Goal: Information Seeking & Learning: Check status

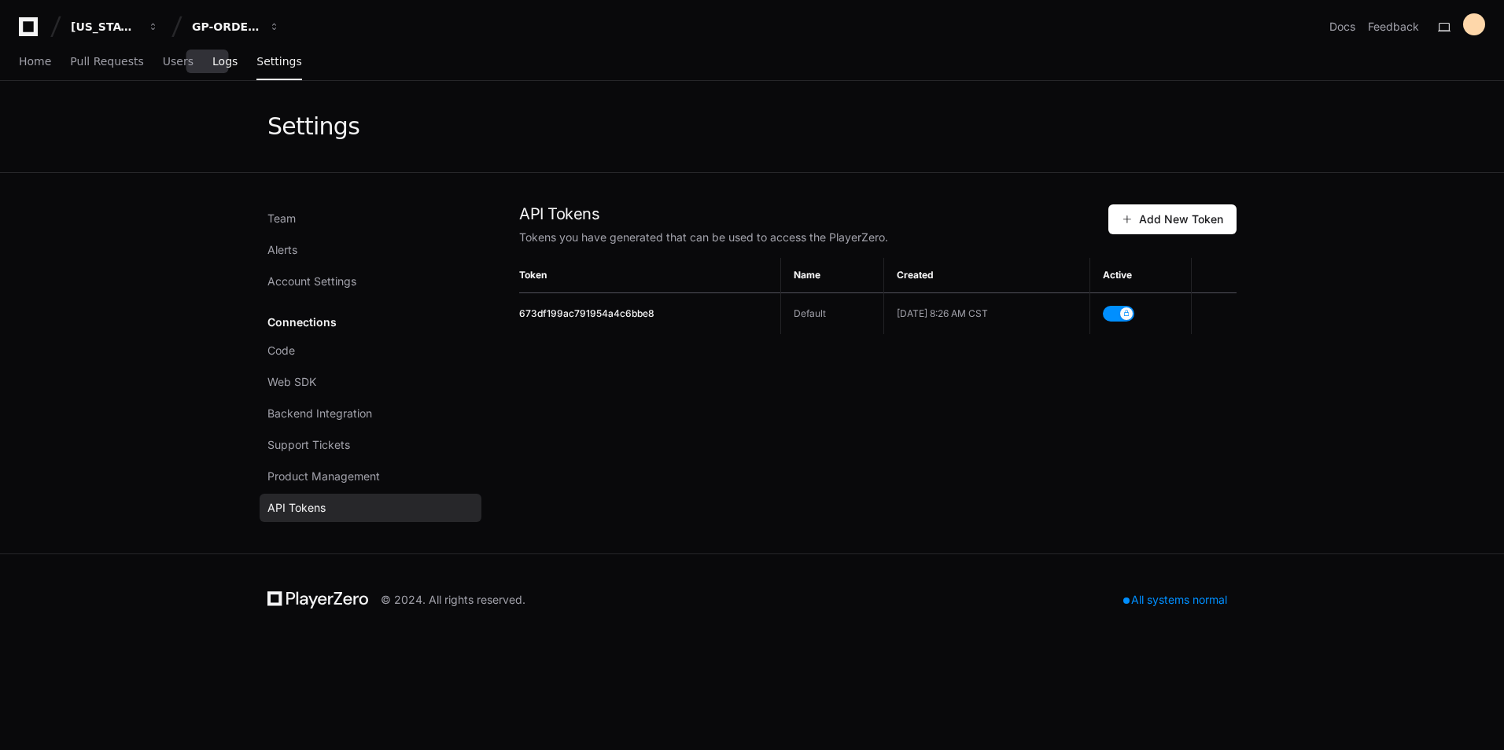
click at [212, 64] on span "Logs" at bounding box center [224, 61] width 25 height 9
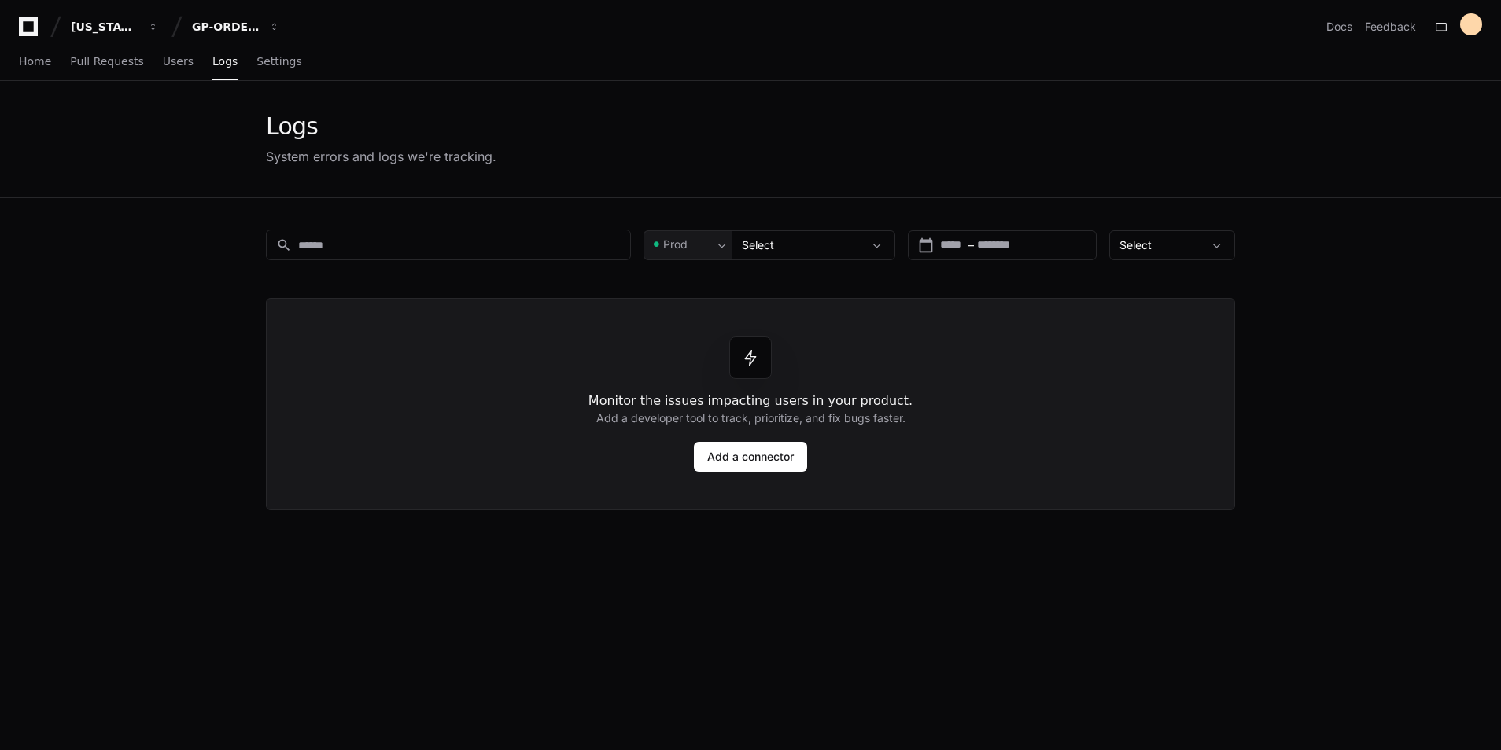
click at [68, 426] on app-issue-list-page "Logs System errors and logs we're tracking. search Prod Select calendar_today S…" at bounding box center [750, 515] width 1501 height 868
click at [22, 71] on link "Home" at bounding box center [35, 62] width 32 height 36
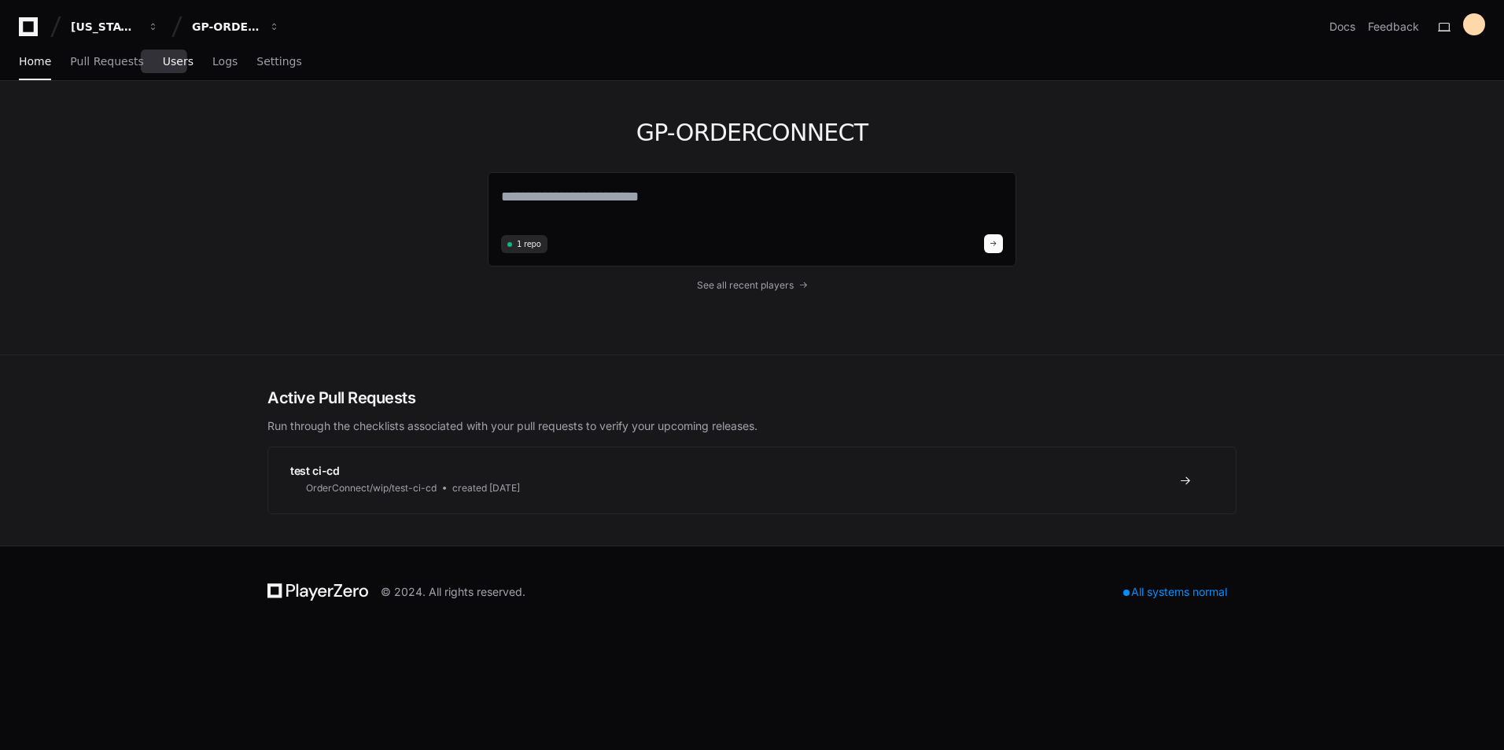
click at [163, 63] on span "Users" at bounding box center [178, 61] width 31 height 9
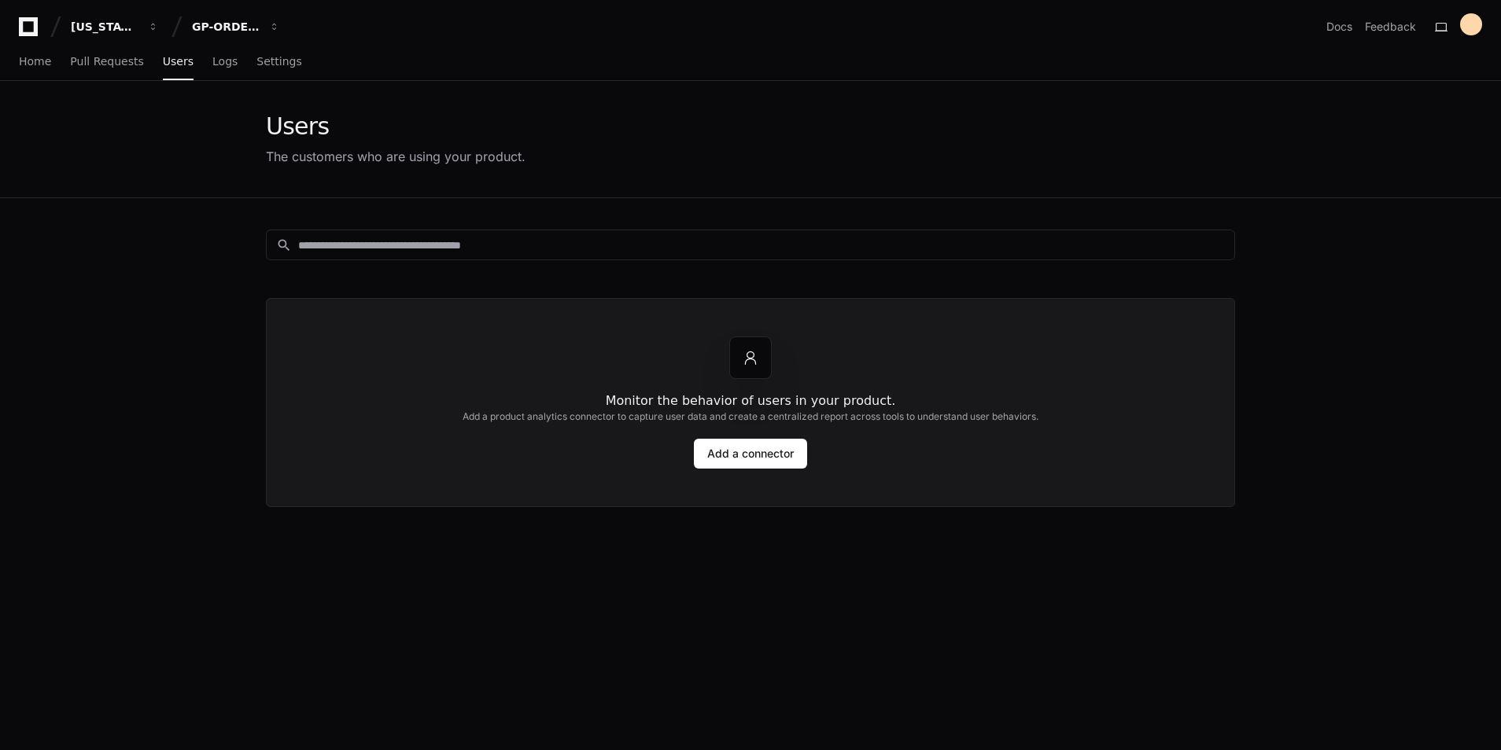
click at [56, 400] on app-customers-list "Users The customers who are using your product. search Monitor the behavior of …" at bounding box center [750, 515] width 1501 height 868
click at [212, 69] on link "Logs" at bounding box center [224, 62] width 25 height 36
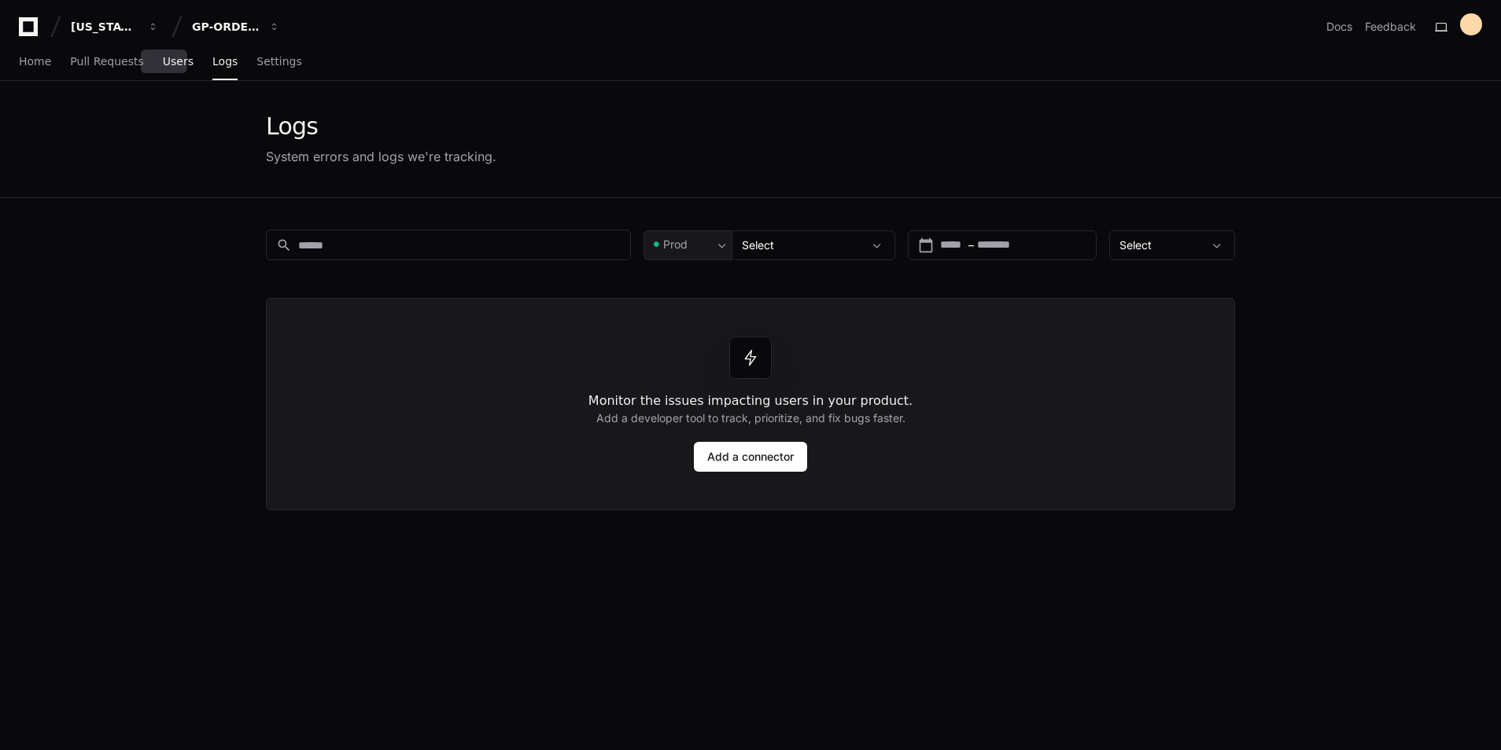
click at [173, 61] on span "Users" at bounding box center [178, 61] width 31 height 9
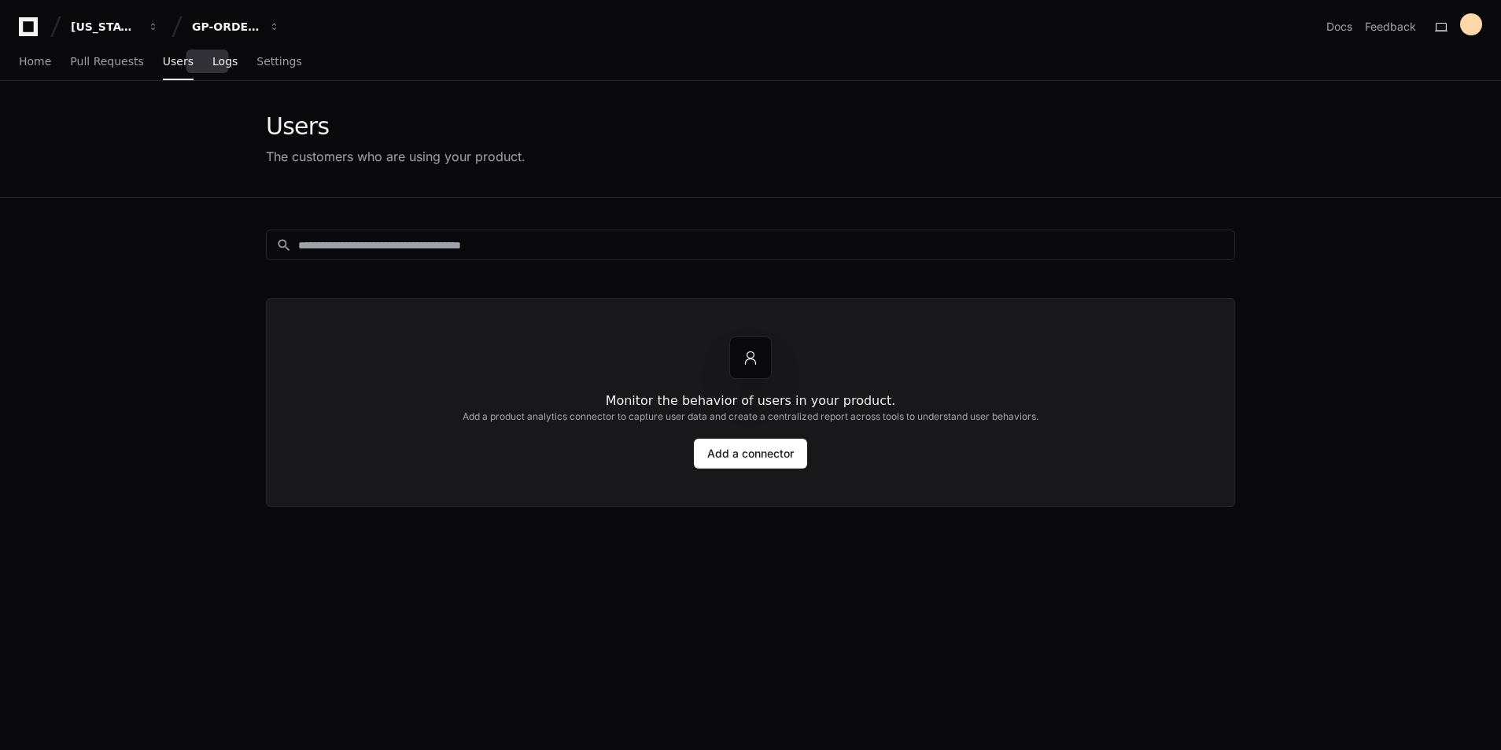
click at [212, 61] on span "Logs" at bounding box center [224, 61] width 25 height 9
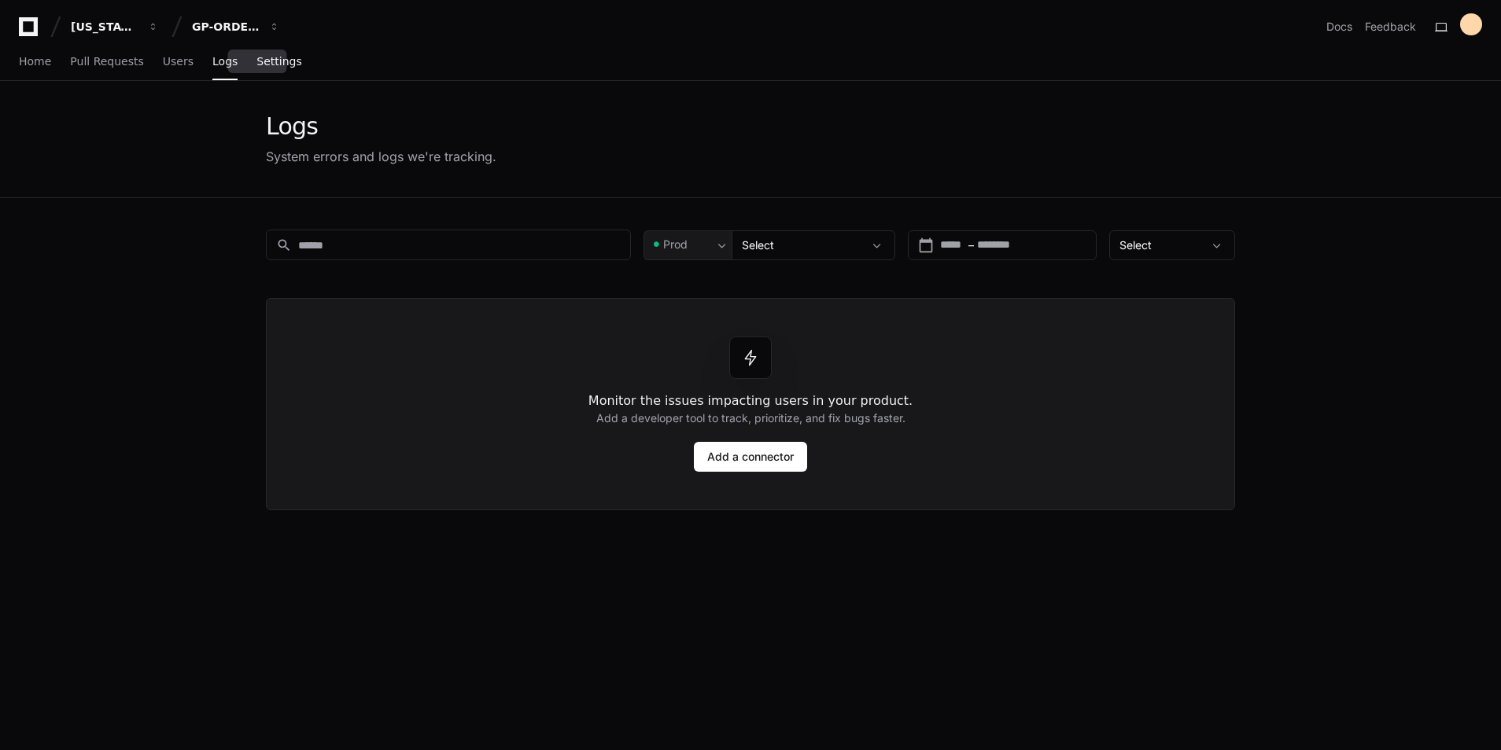
click at [256, 66] on span "Settings" at bounding box center [278, 61] width 45 height 9
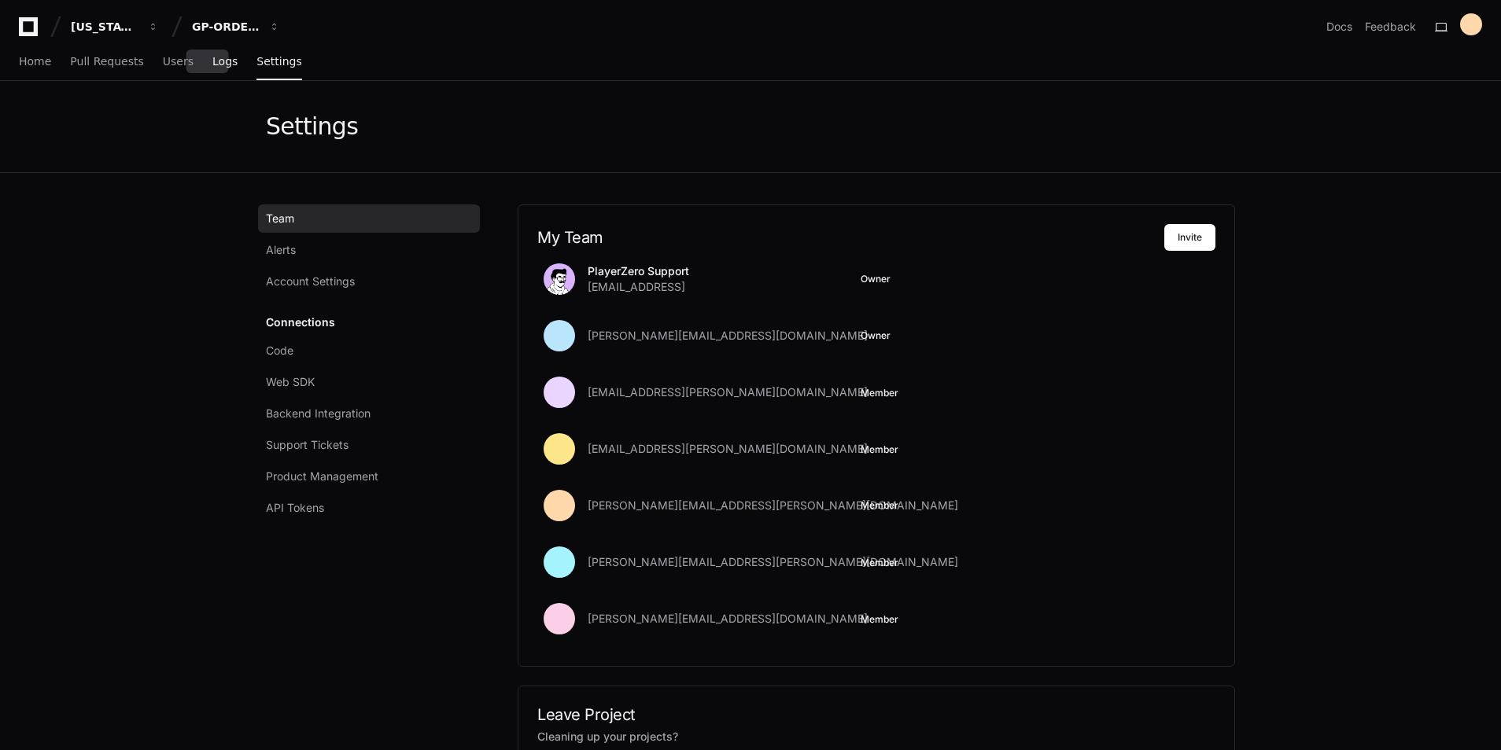
click at [213, 59] on span "Logs" at bounding box center [224, 61] width 25 height 9
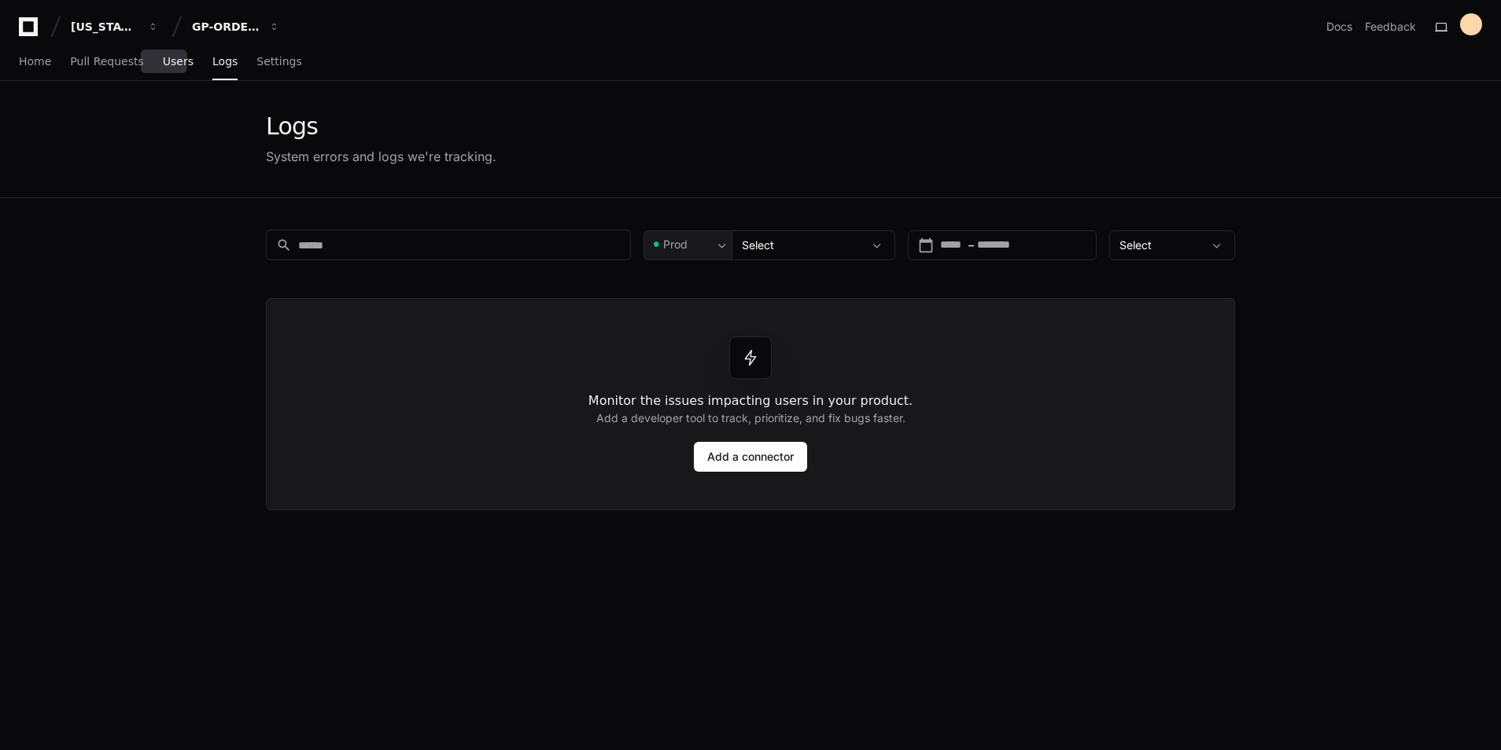
click at [167, 58] on span "Users" at bounding box center [178, 61] width 31 height 9
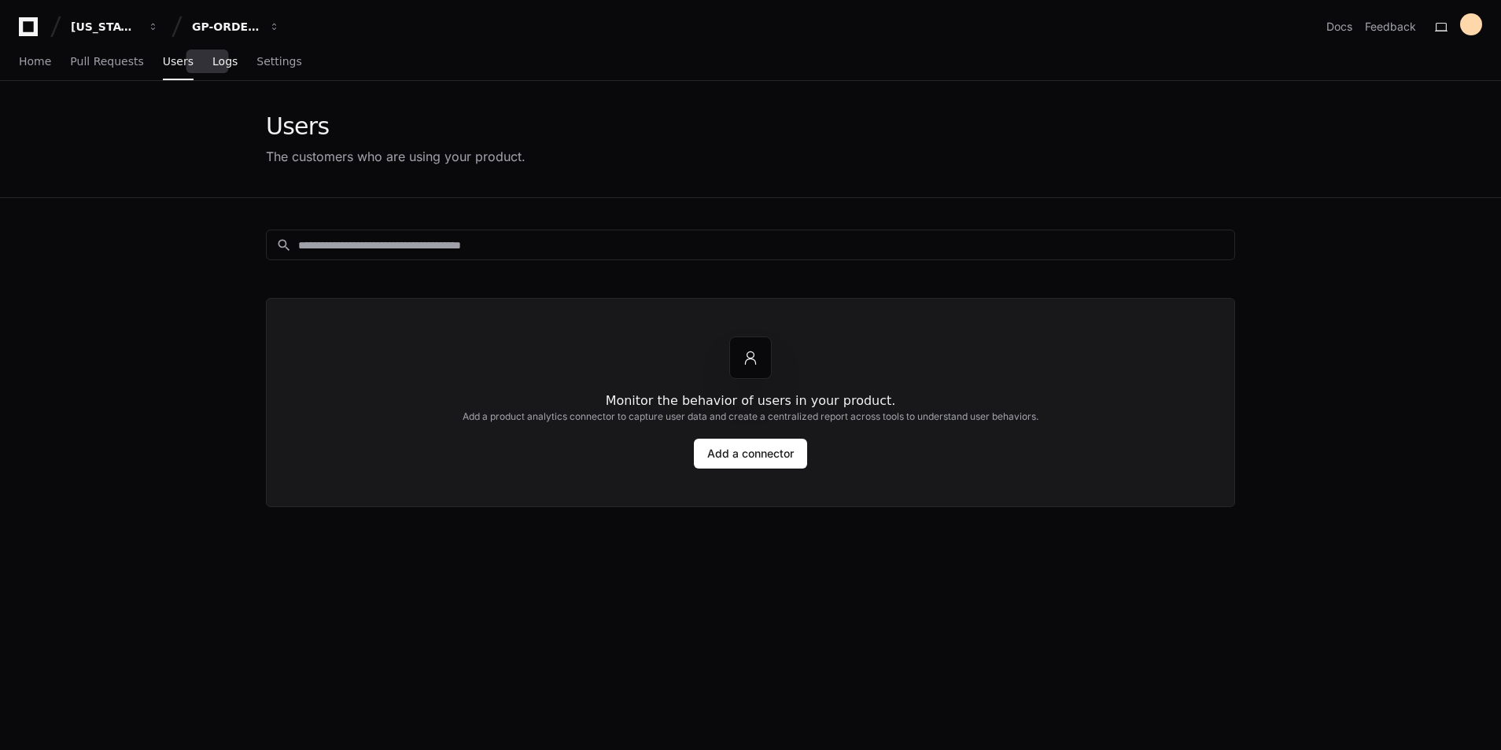
click at [212, 65] on span "Logs" at bounding box center [224, 61] width 25 height 9
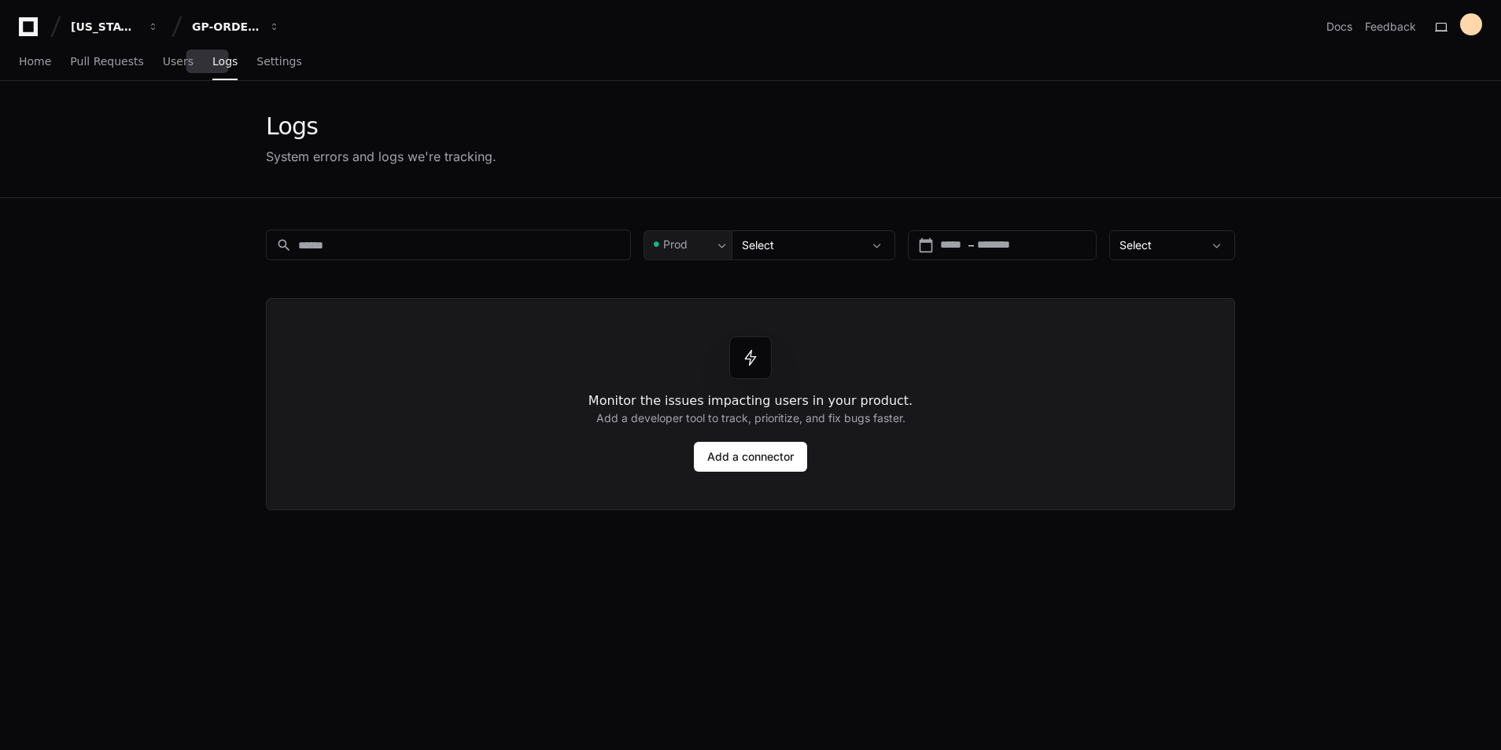
click at [178, 65] on div "Home Pull Requests Users Logs Settings" at bounding box center [160, 62] width 283 height 36
click at [173, 65] on span "Users" at bounding box center [178, 61] width 31 height 9
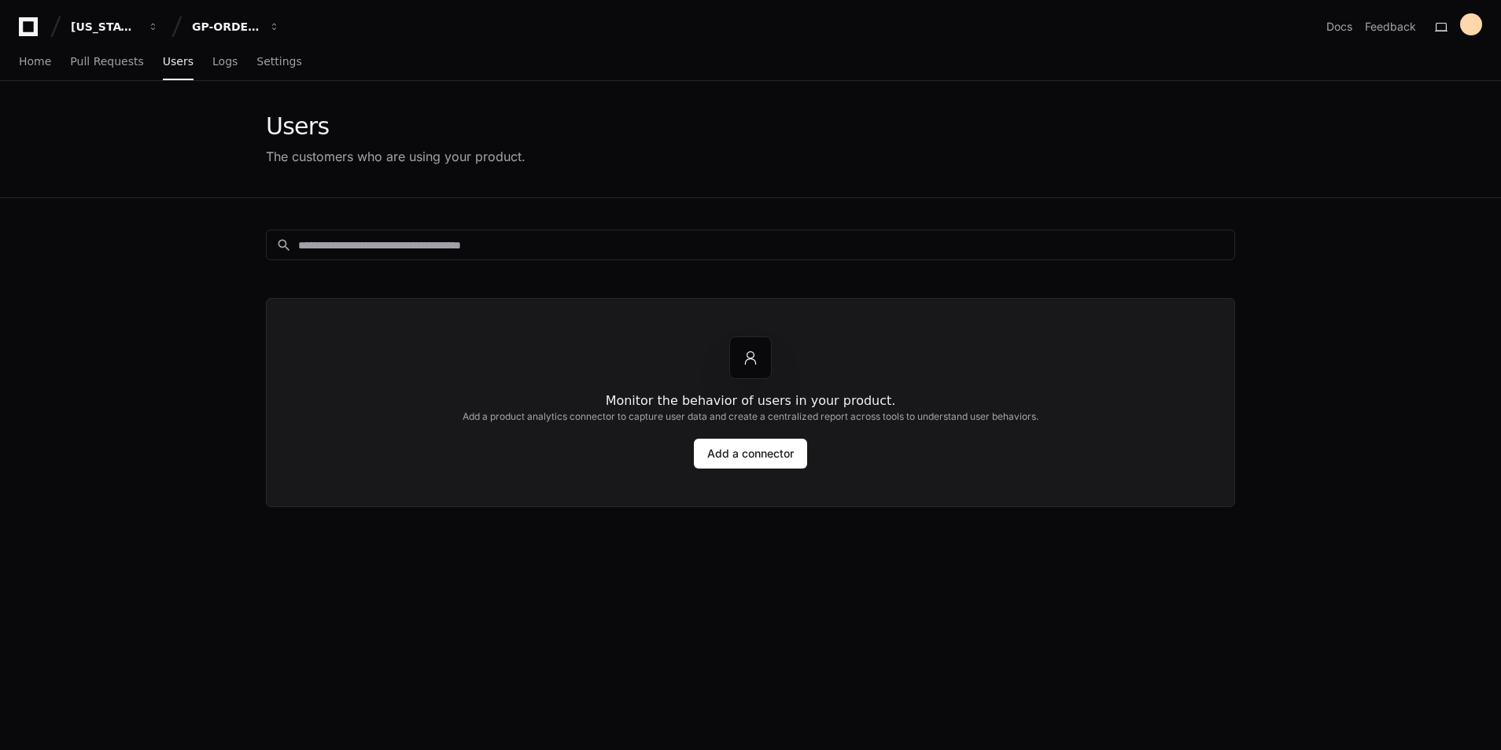
click at [177, 636] on app-customers-list "Users The customers who are using your product. search Monitor the behavior of …" at bounding box center [750, 515] width 1501 height 868
click at [218, 64] on span "Logs" at bounding box center [224, 61] width 25 height 9
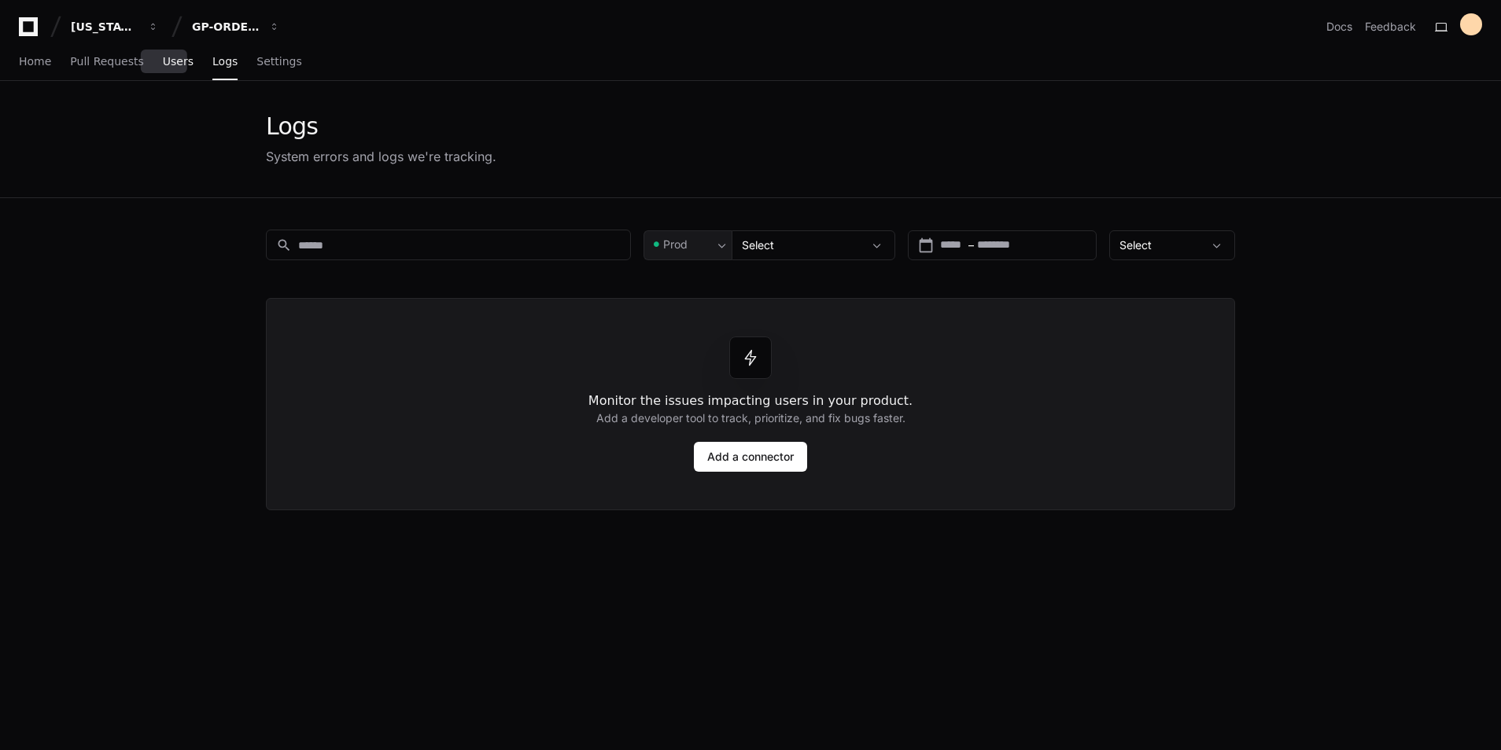
click at [165, 68] on link "Users" at bounding box center [178, 62] width 31 height 36
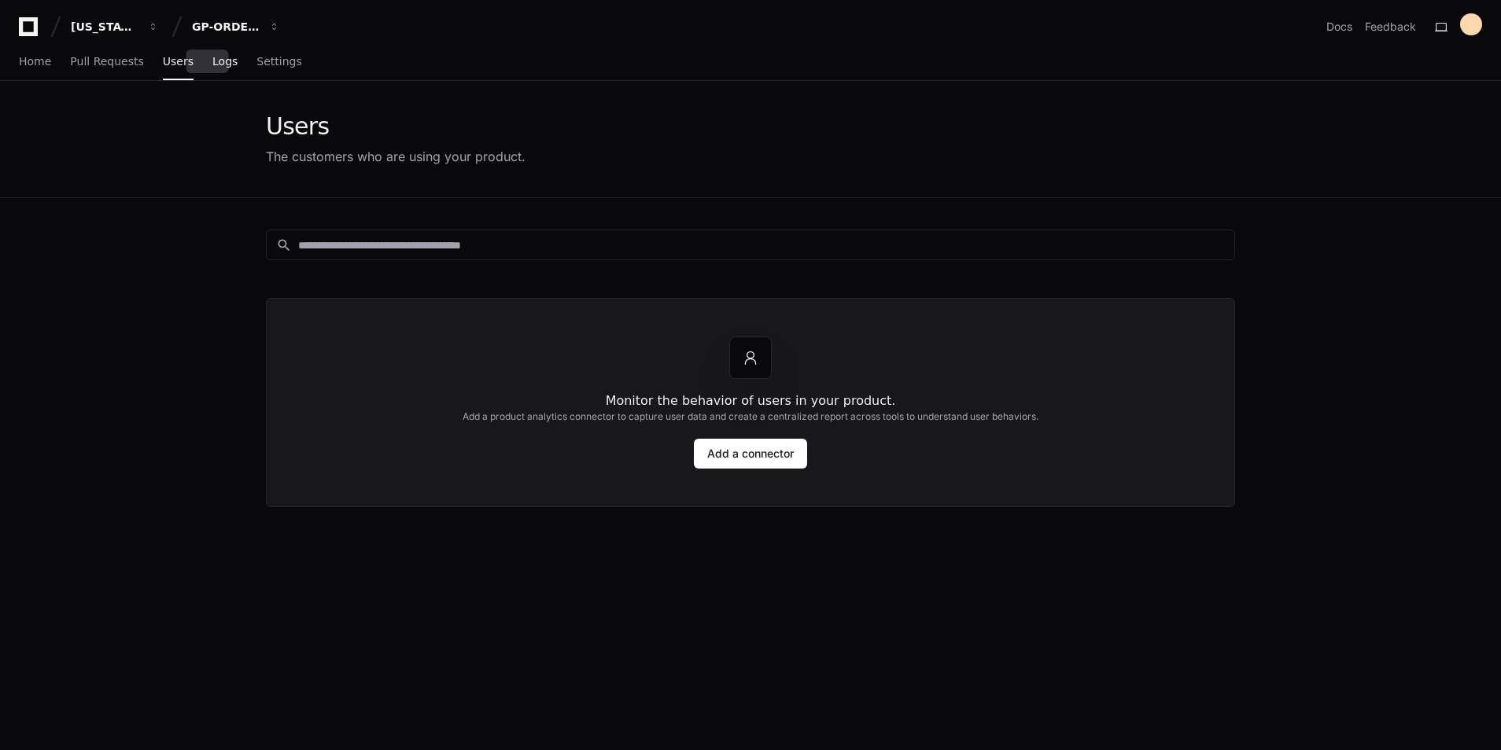
click at [216, 65] on span "Logs" at bounding box center [224, 61] width 25 height 9
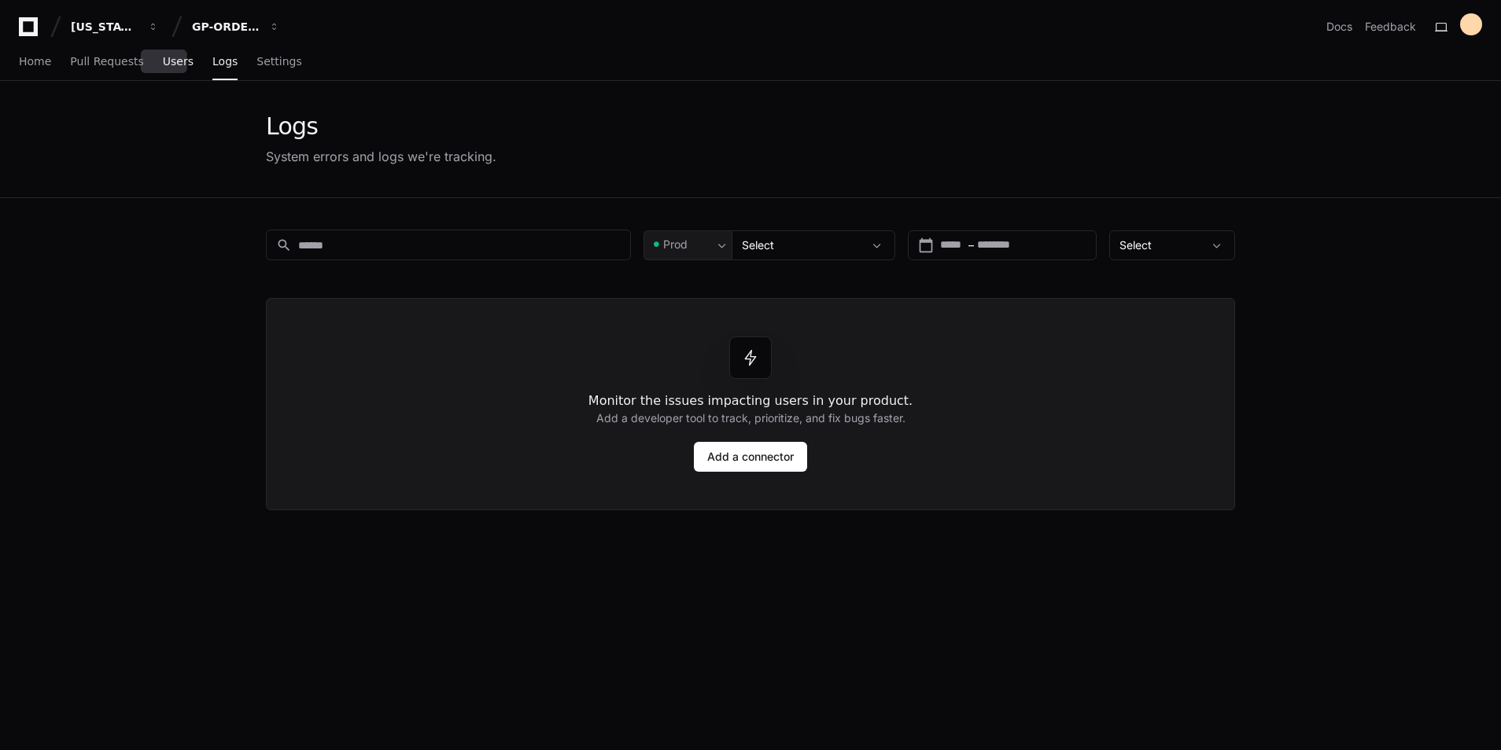
click at [163, 57] on span "Users" at bounding box center [178, 61] width 31 height 9
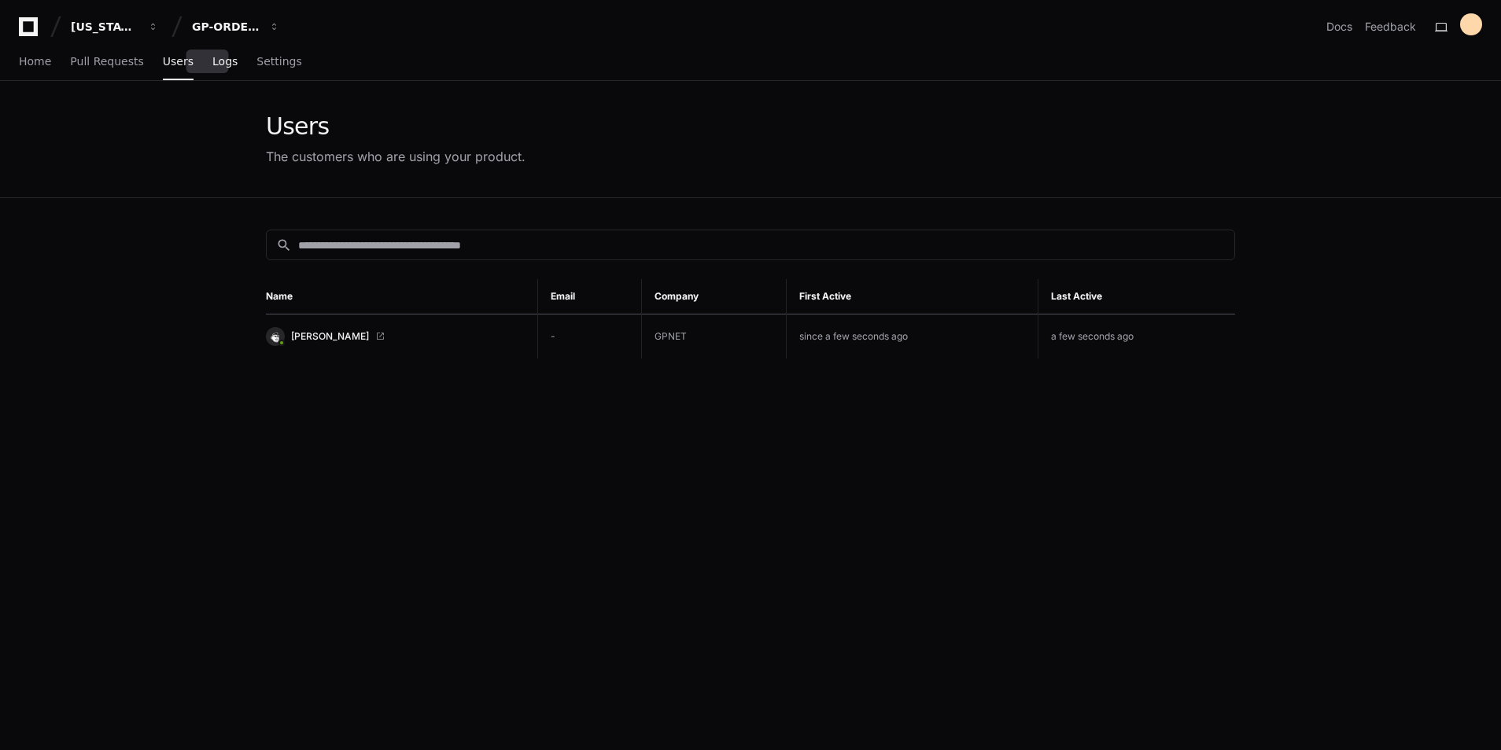
click at [212, 65] on span "Logs" at bounding box center [224, 61] width 25 height 9
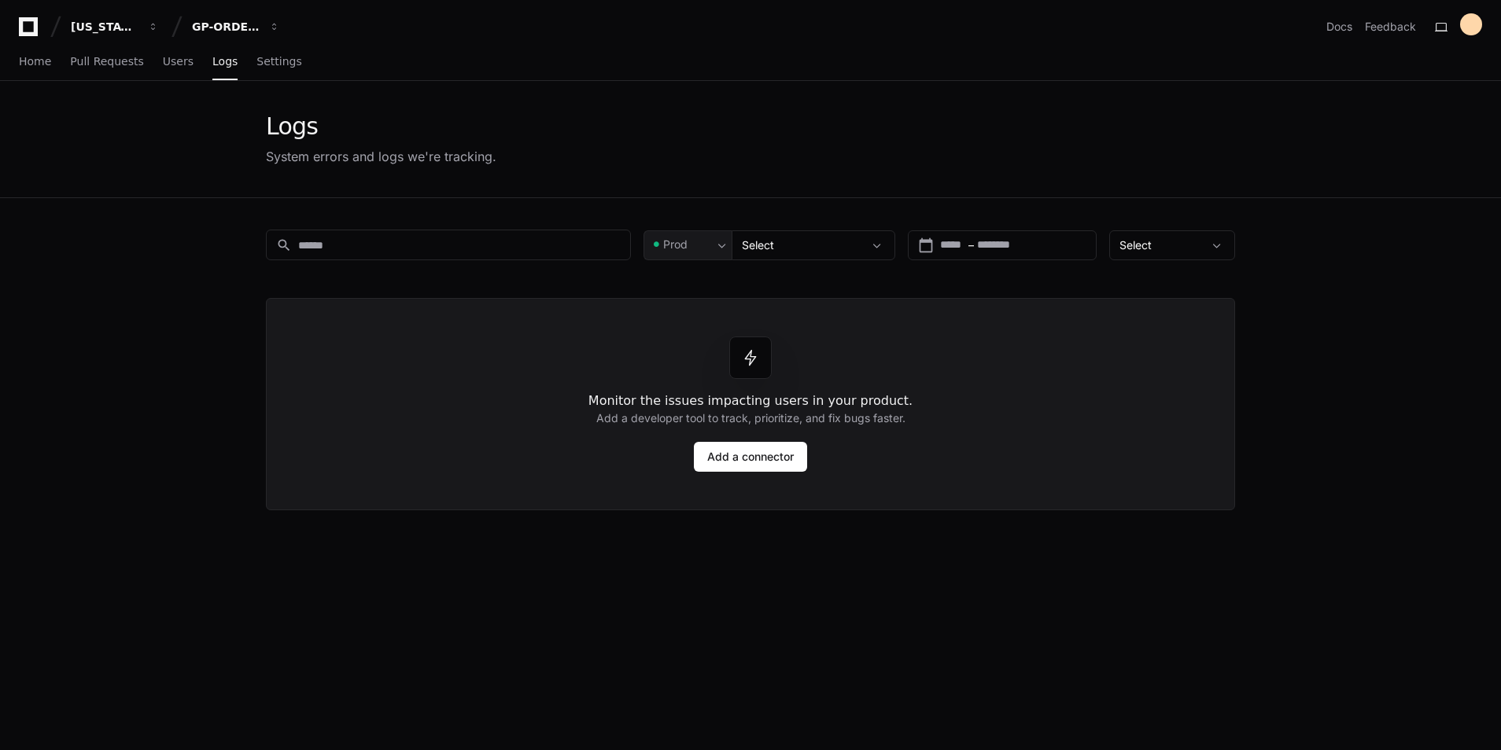
click at [286, 647] on div "search Prod Select calendar_today Start – End date Select Monitor the issues im…" at bounding box center [750, 573] width 1007 height 750
click at [256, 62] on span "Settings" at bounding box center [278, 61] width 45 height 9
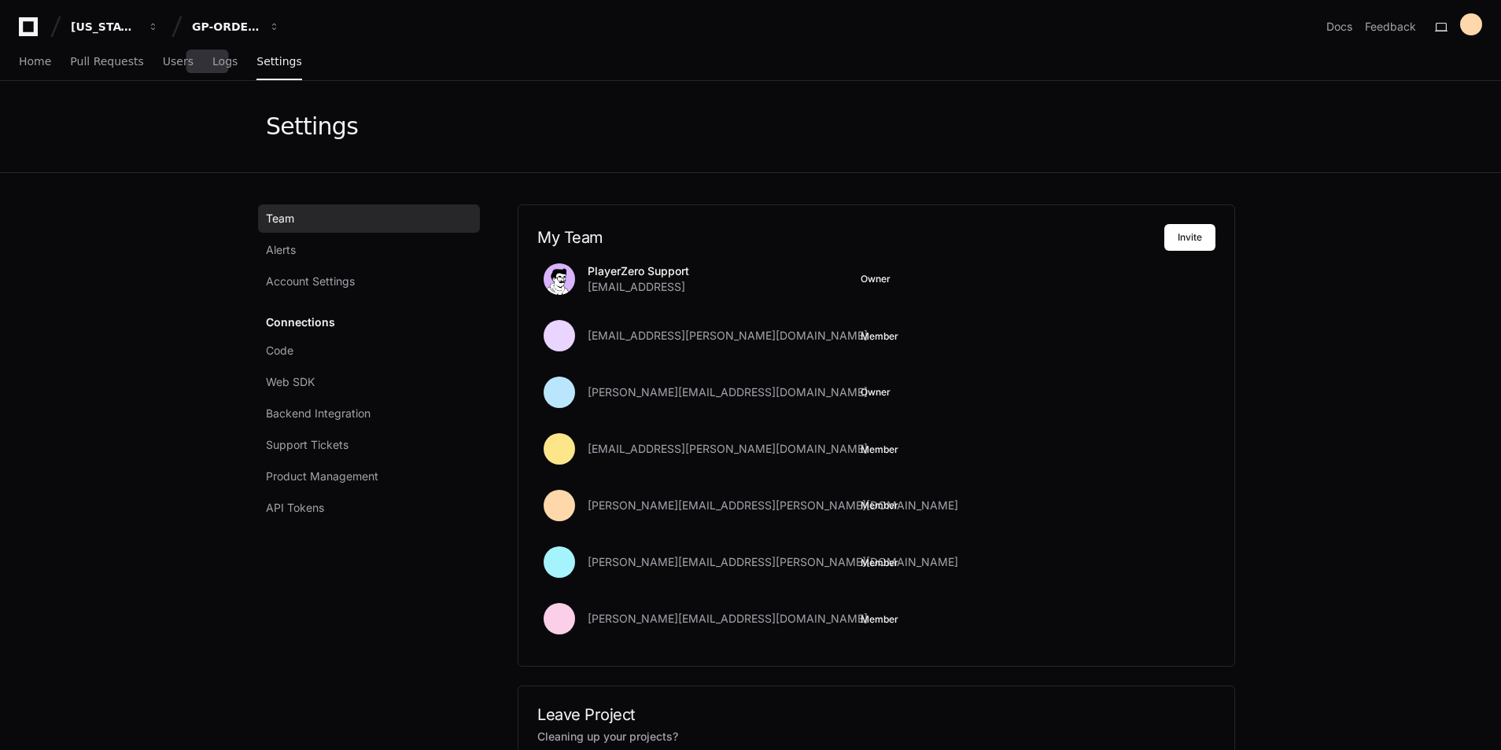
click at [191, 57] on div "Home Pull Requests Users Logs Settings" at bounding box center [160, 62] width 283 height 36
click at [212, 65] on span "Logs" at bounding box center [224, 61] width 25 height 9
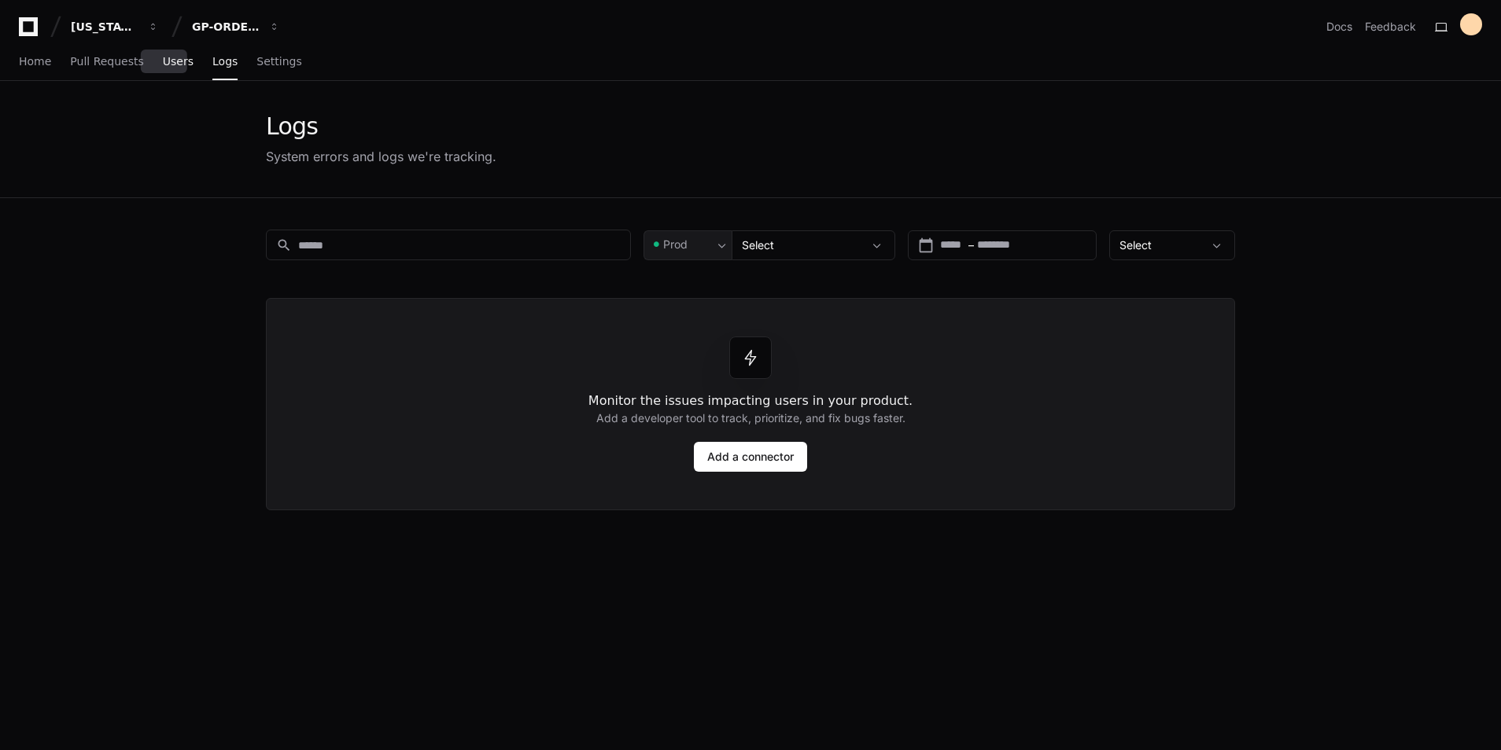
click at [163, 65] on span "Users" at bounding box center [178, 61] width 31 height 9
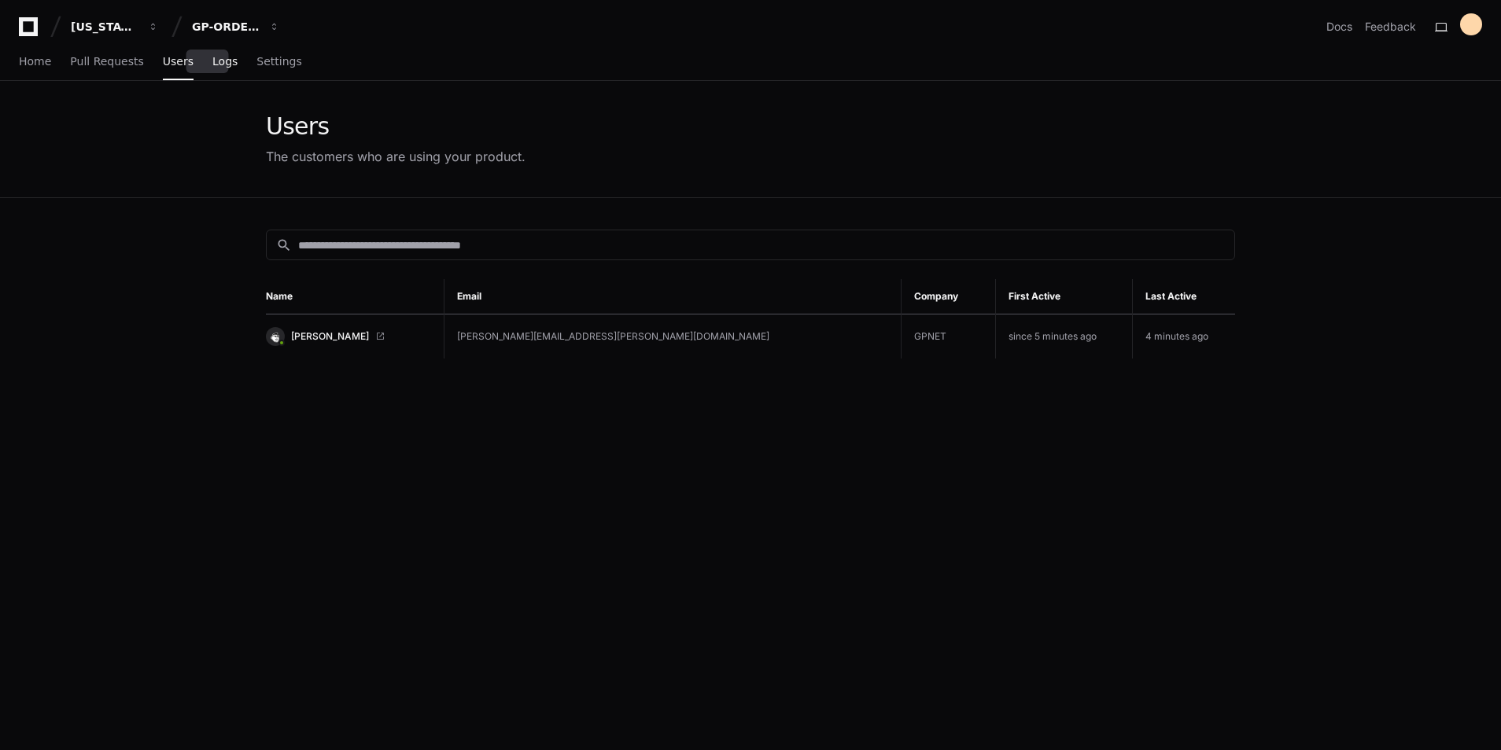
click at [212, 61] on span "Logs" at bounding box center [224, 61] width 25 height 9
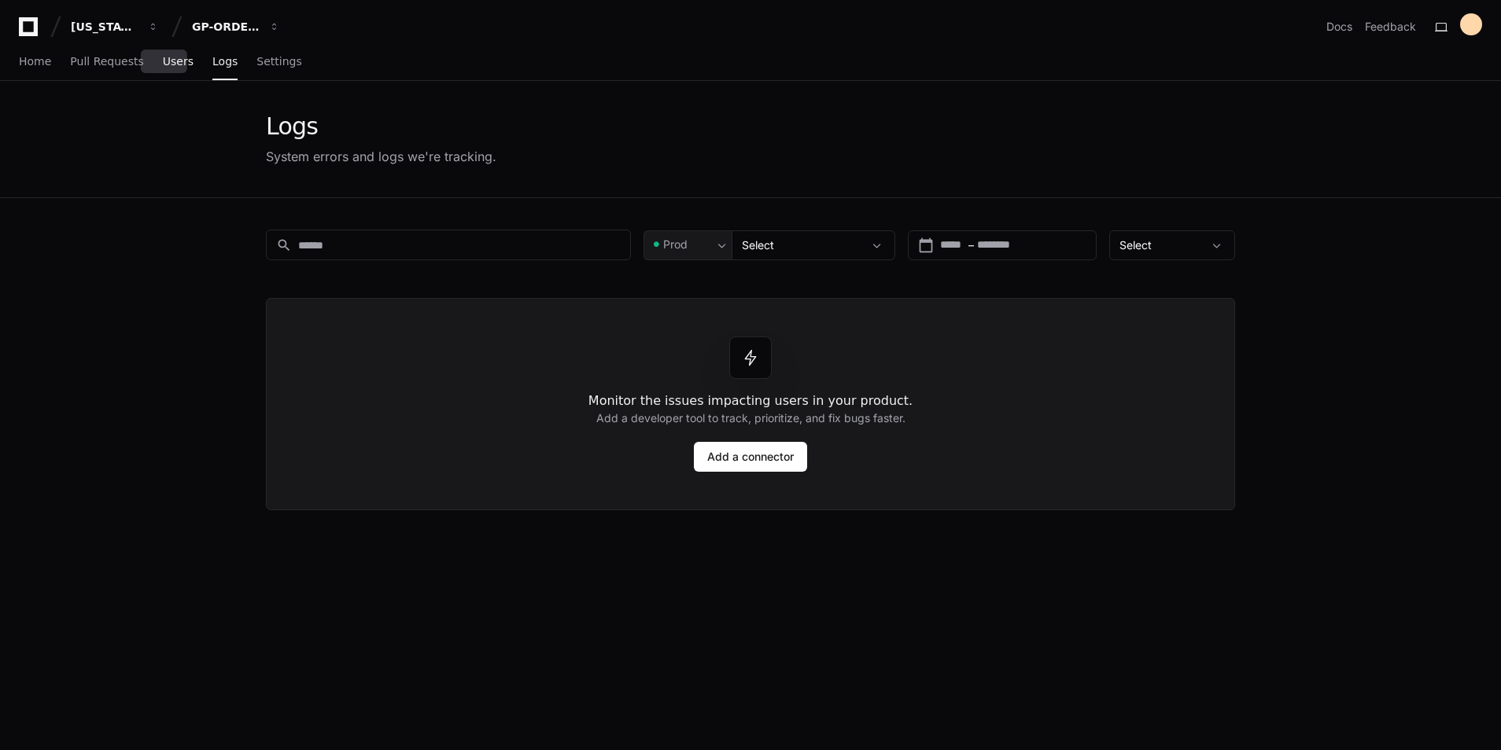
click at [166, 59] on span "Users" at bounding box center [178, 61] width 31 height 9
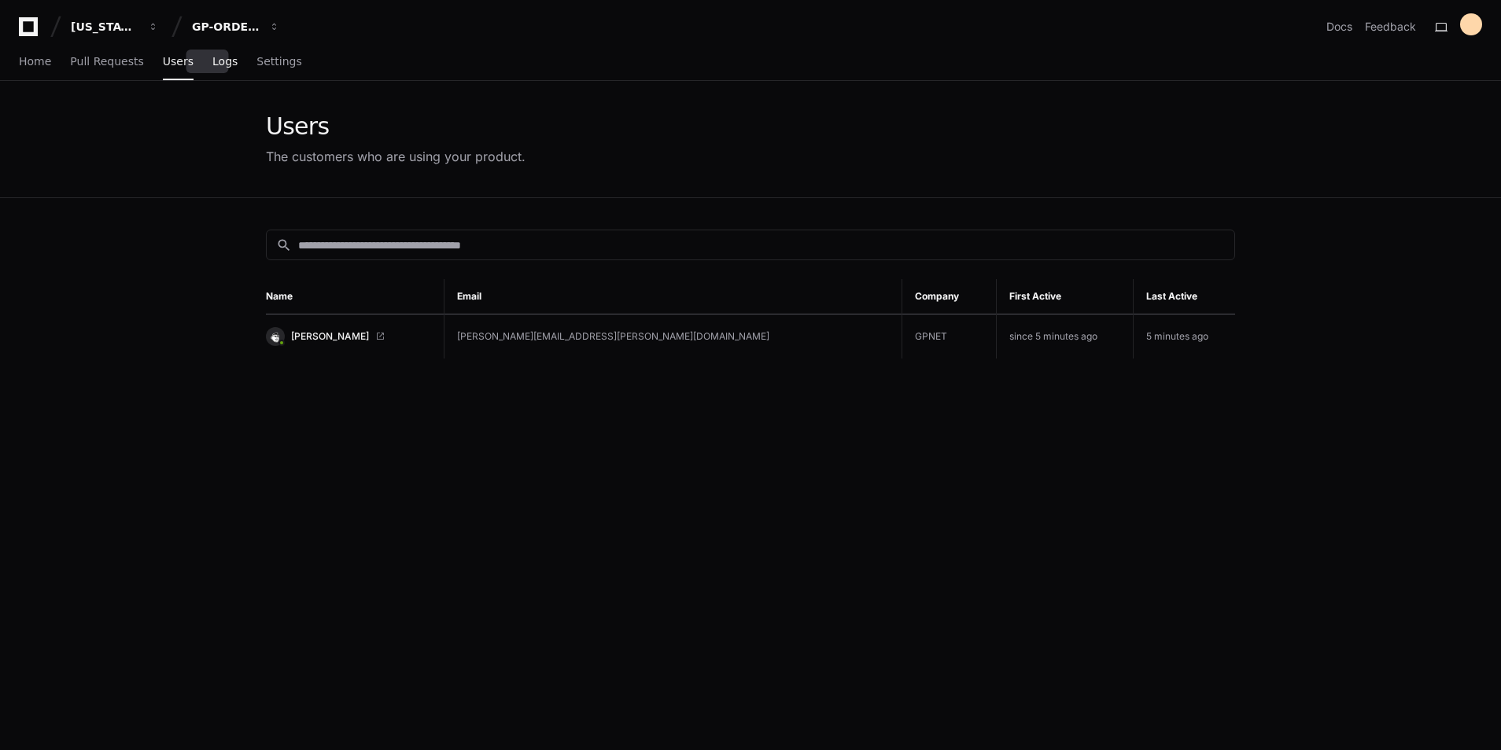
click at [212, 64] on span "Logs" at bounding box center [224, 61] width 25 height 9
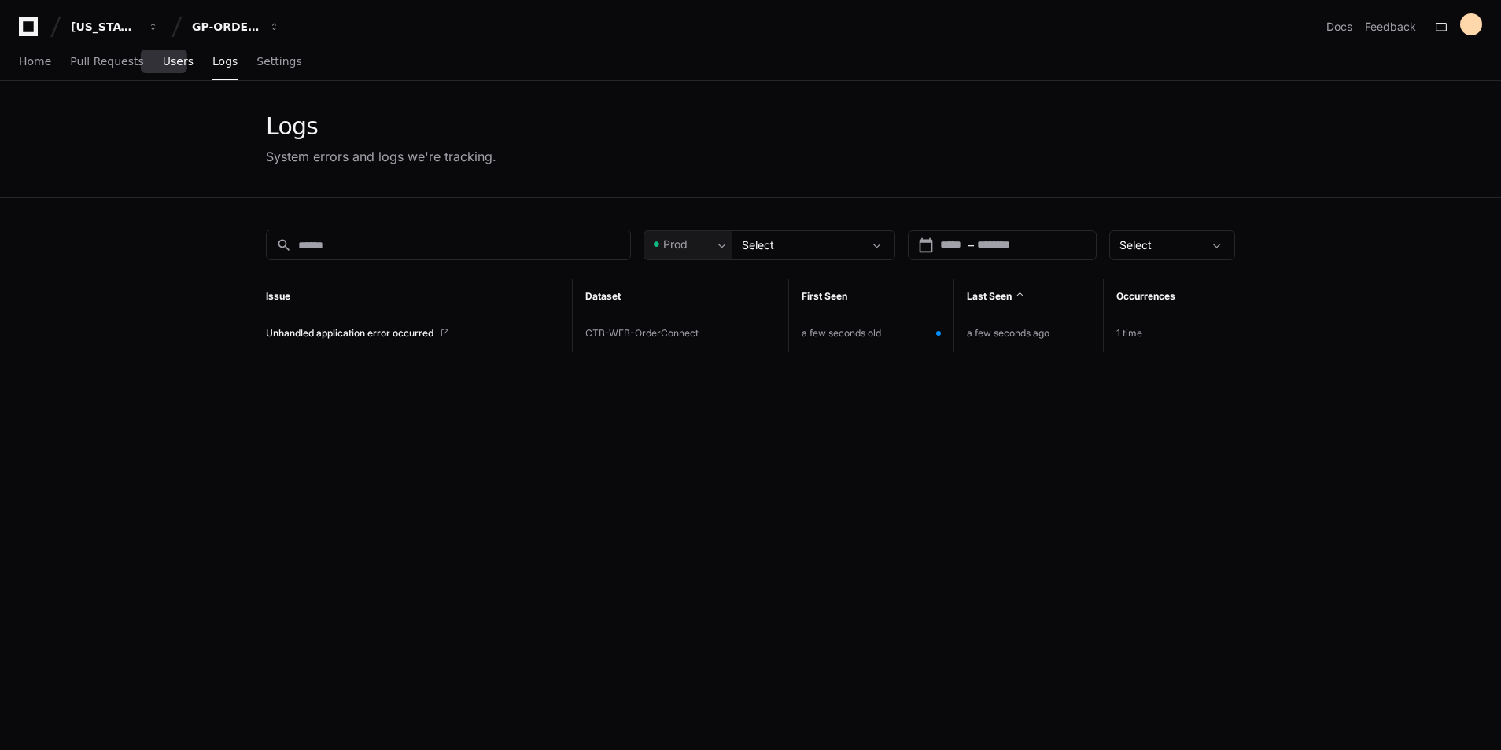
click at [166, 65] on span "Users" at bounding box center [178, 61] width 31 height 9
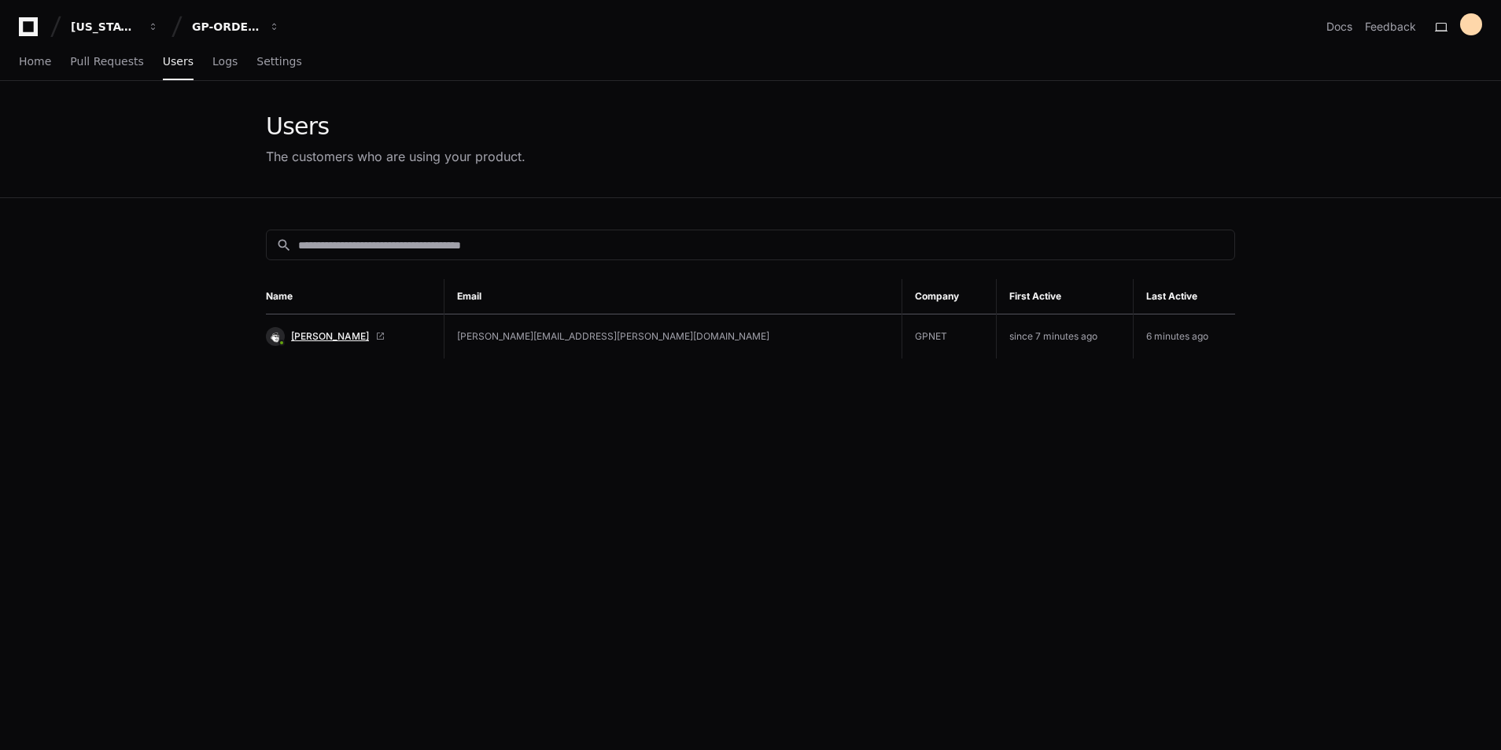
click at [369, 336] on span "[PERSON_NAME]" at bounding box center [330, 336] width 78 height 13
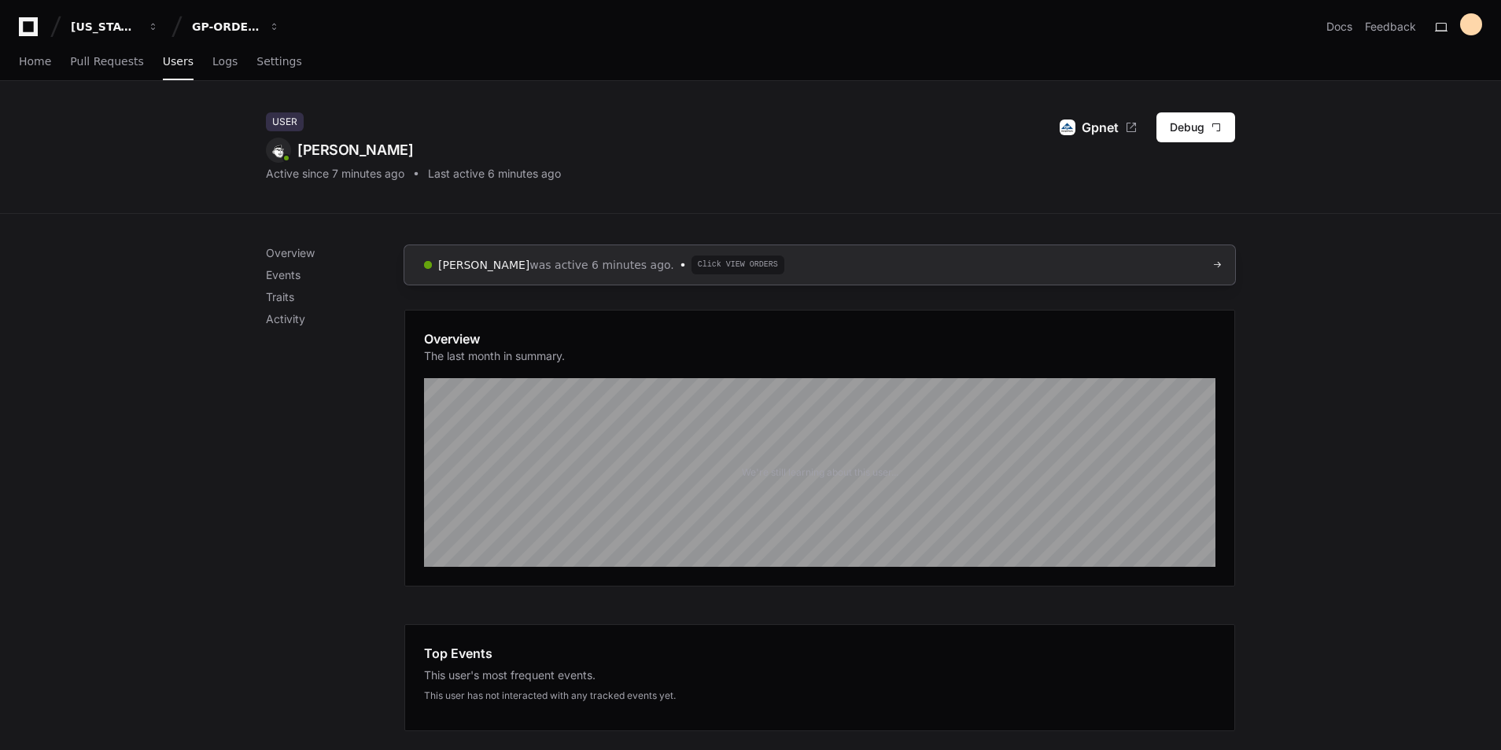
click at [762, 265] on span "Click VIEW ORDERS" at bounding box center [737, 265] width 93 height 19
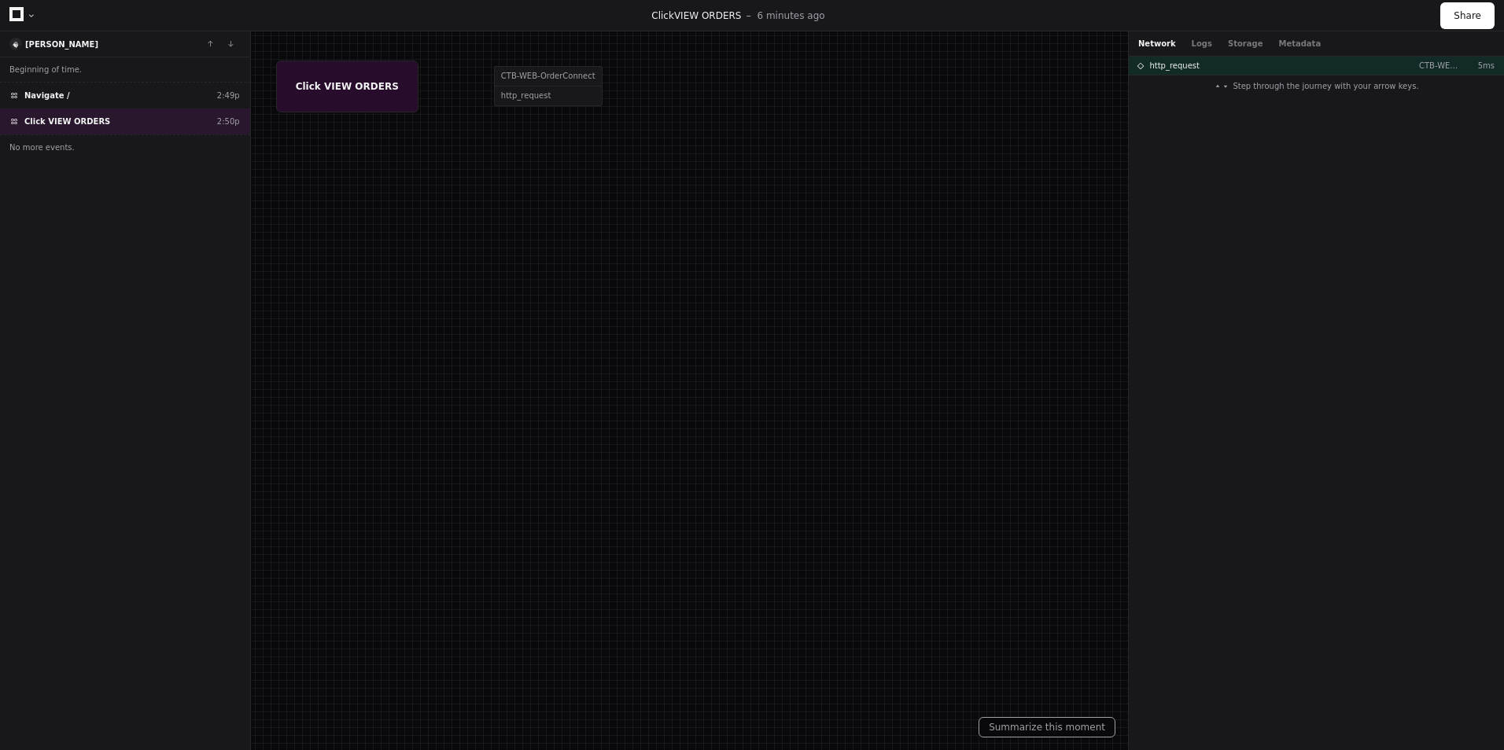
click at [331, 93] on div at bounding box center [752, 375] width 1504 height 750
click at [341, 110] on div at bounding box center [752, 392] width 1504 height 750
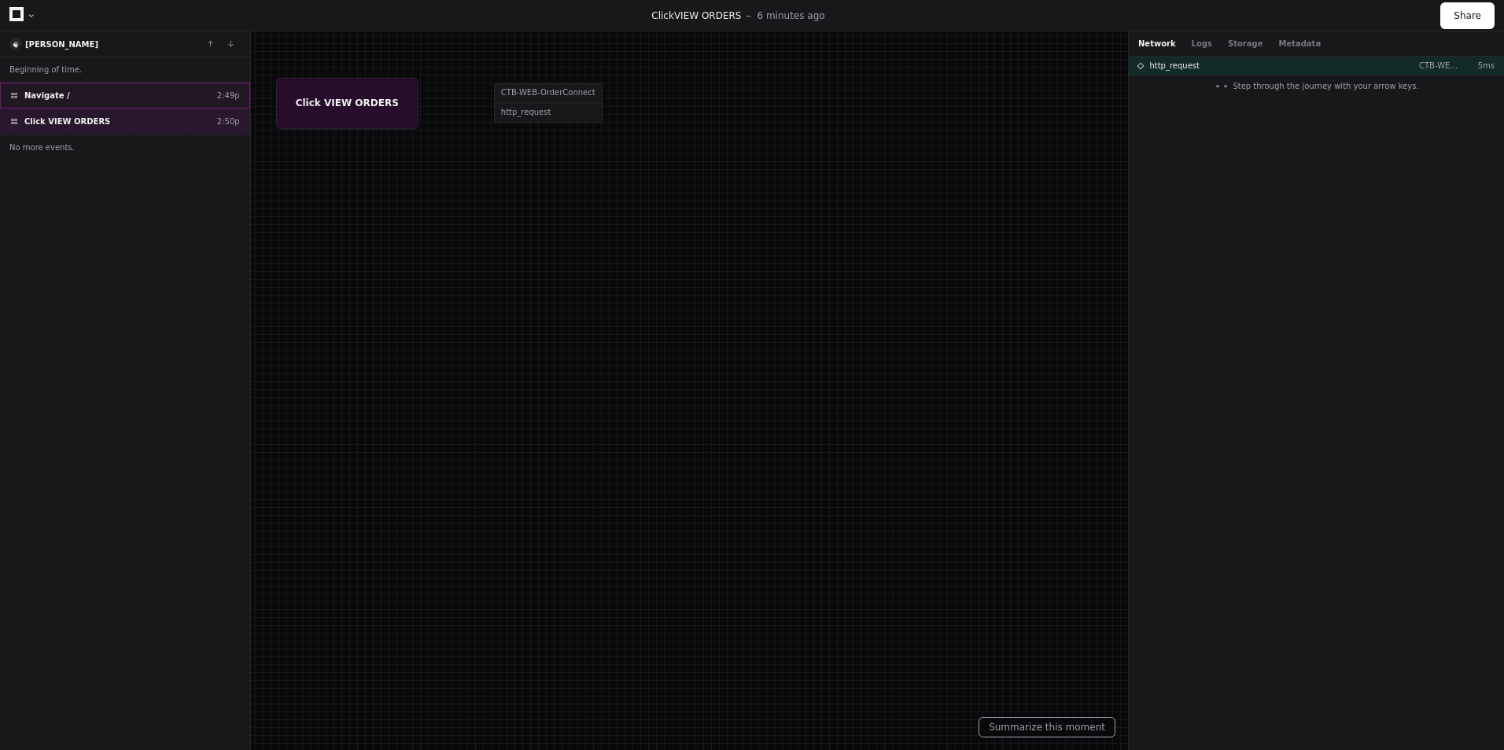
click at [68, 94] on div "Navigate / 2:49p" at bounding box center [125, 96] width 250 height 26
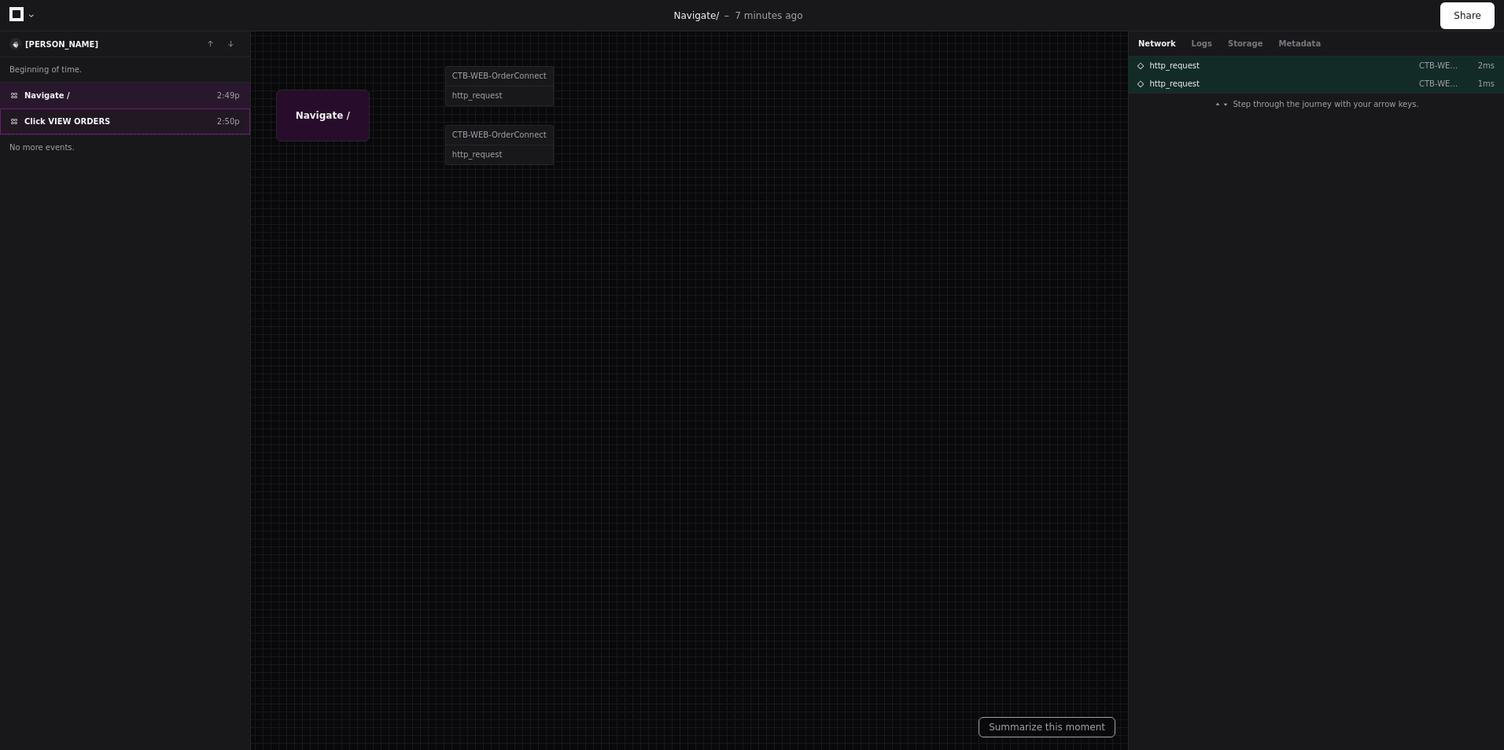
click at [69, 124] on span "Click VIEW ORDERS" at bounding box center [67, 122] width 86 height 12
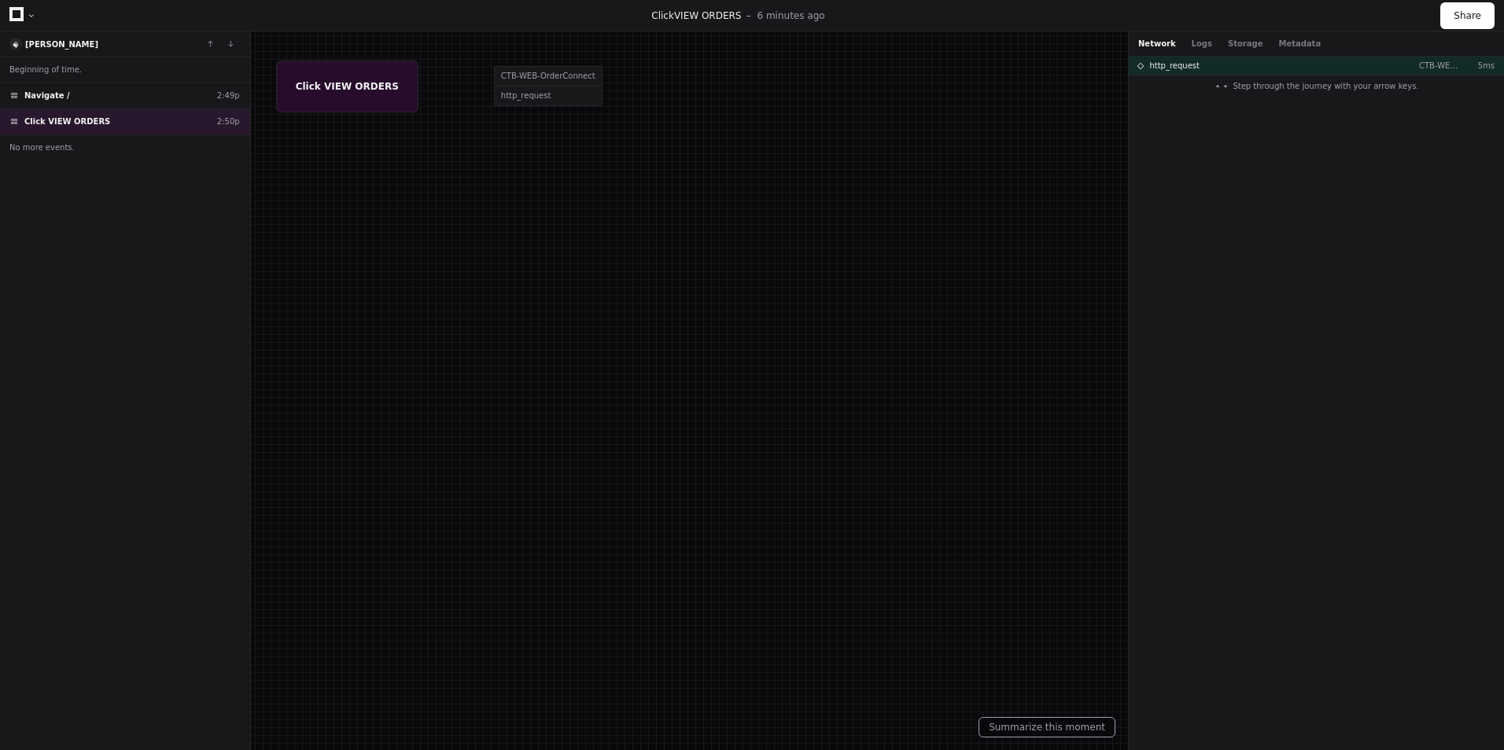
click at [539, 101] on div at bounding box center [752, 375] width 1504 height 750
click at [538, 103] on div at bounding box center [751, 377] width 1504 height 750
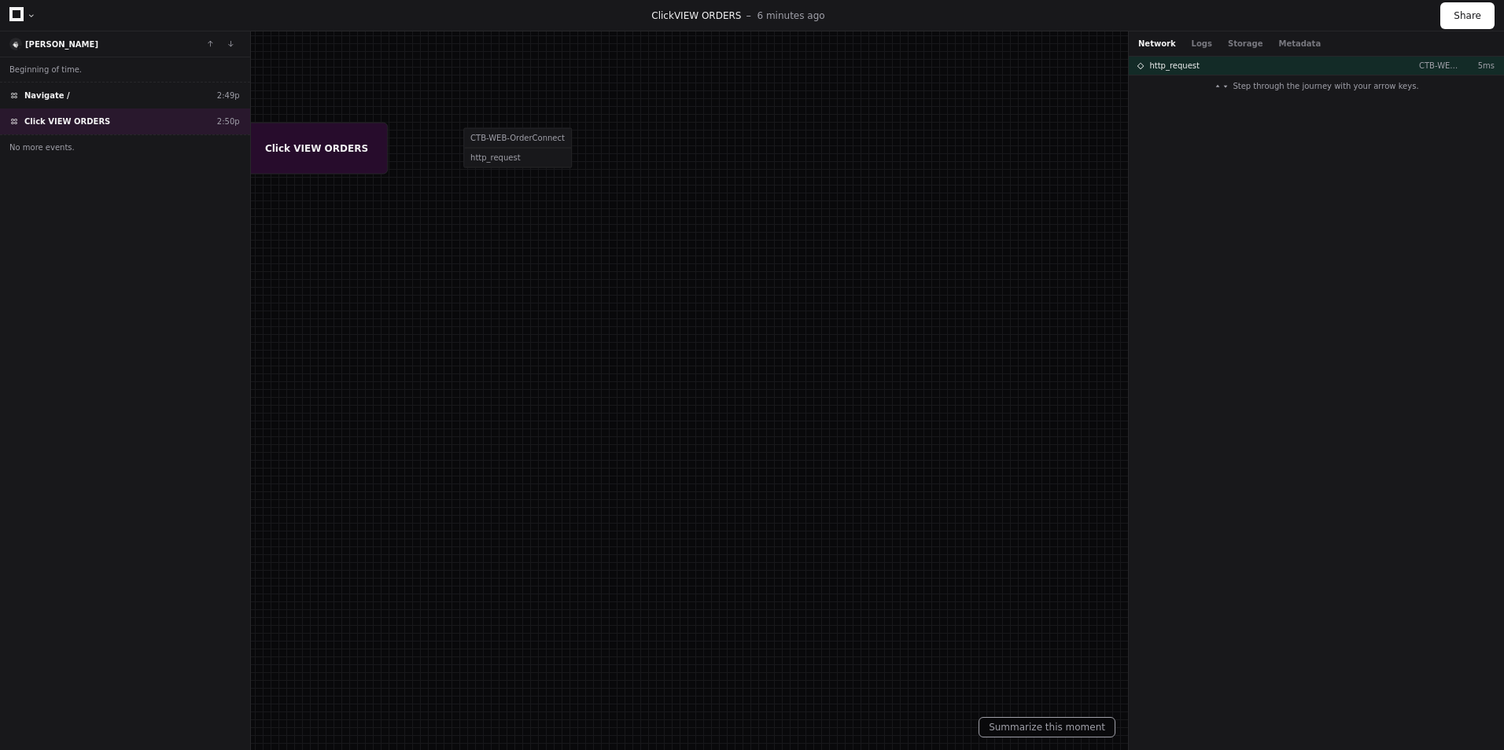
click at [472, 137] on div at bounding box center [721, 437] width 1504 height 750
click at [472, 137] on div at bounding box center [721, 438] width 1504 height 750
click at [475, 161] on div at bounding box center [721, 438] width 1504 height 750
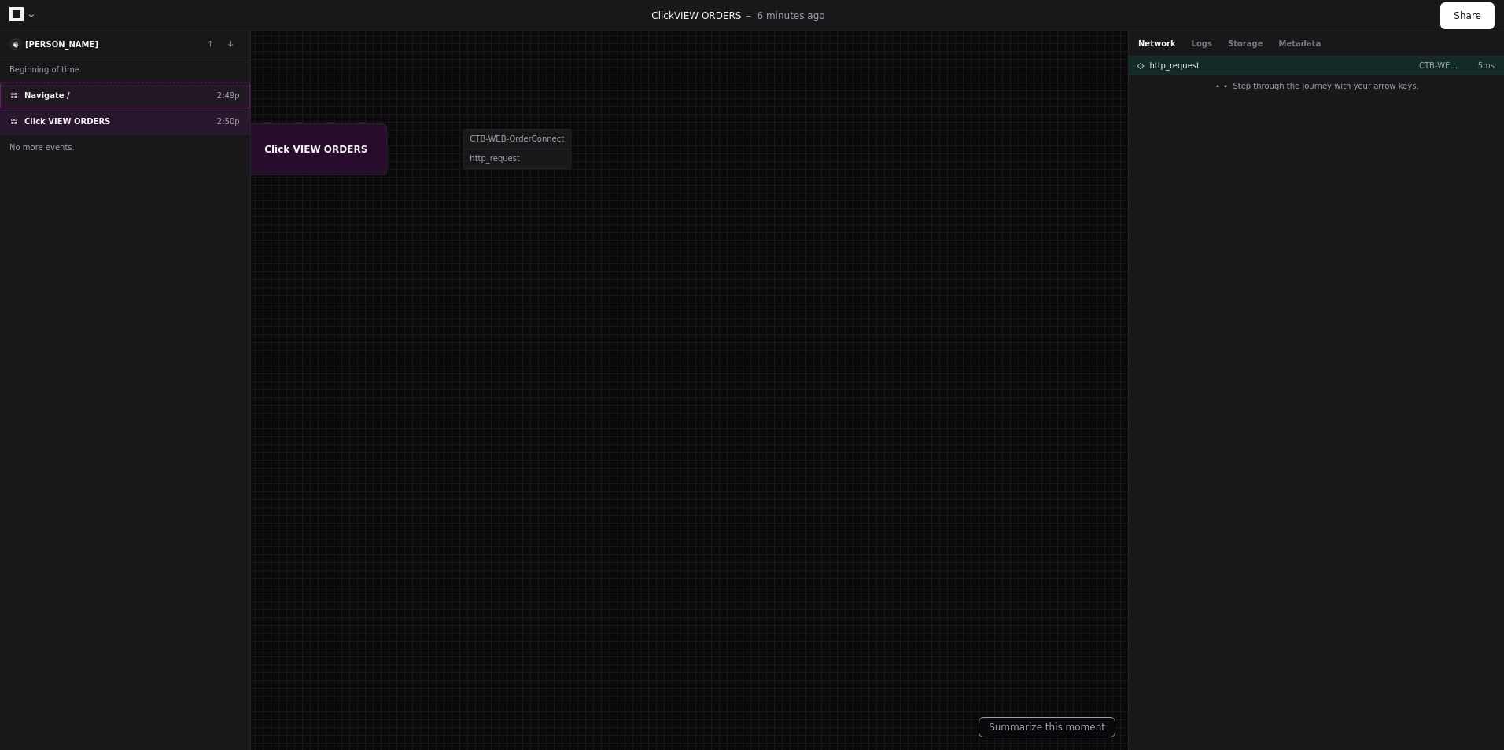
click at [53, 101] on span "Navigate /" at bounding box center [47, 96] width 46 height 12
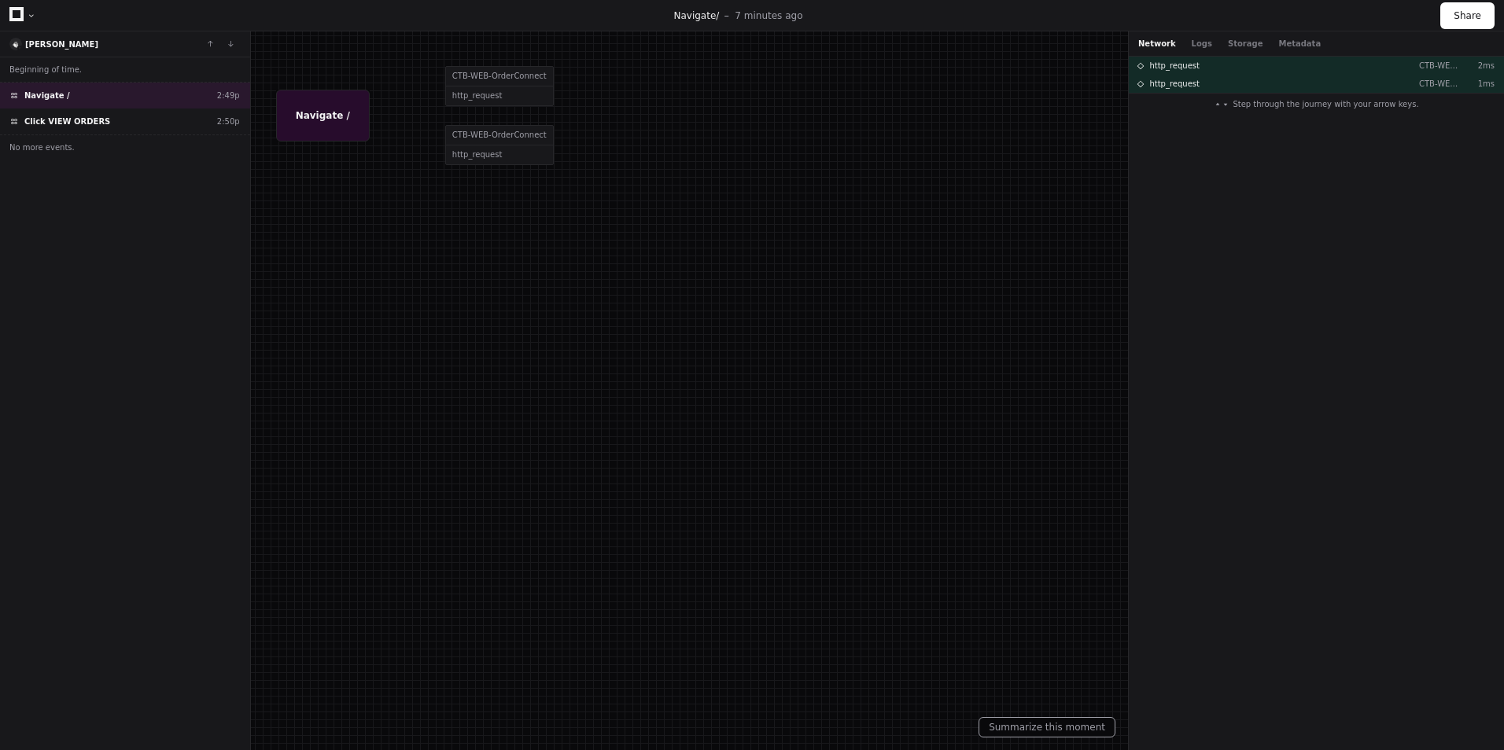
click at [27, 12] on div at bounding box center [31, 15] width 9 height 9
click at [35, 18] on div at bounding box center [31, 15] width 9 height 9
click at [27, 15] on div at bounding box center [31, 15] width 9 height 9
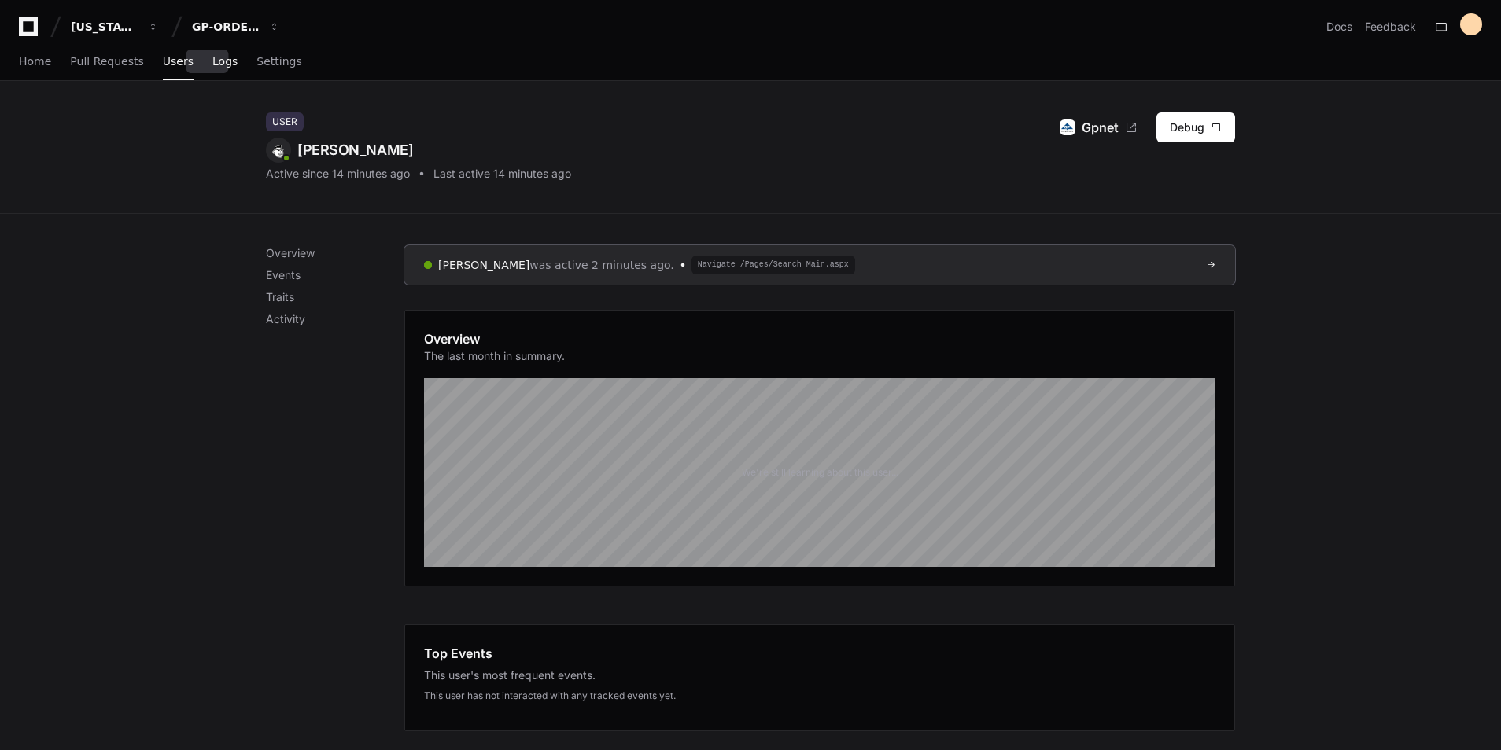
click at [215, 61] on span "Logs" at bounding box center [224, 61] width 25 height 9
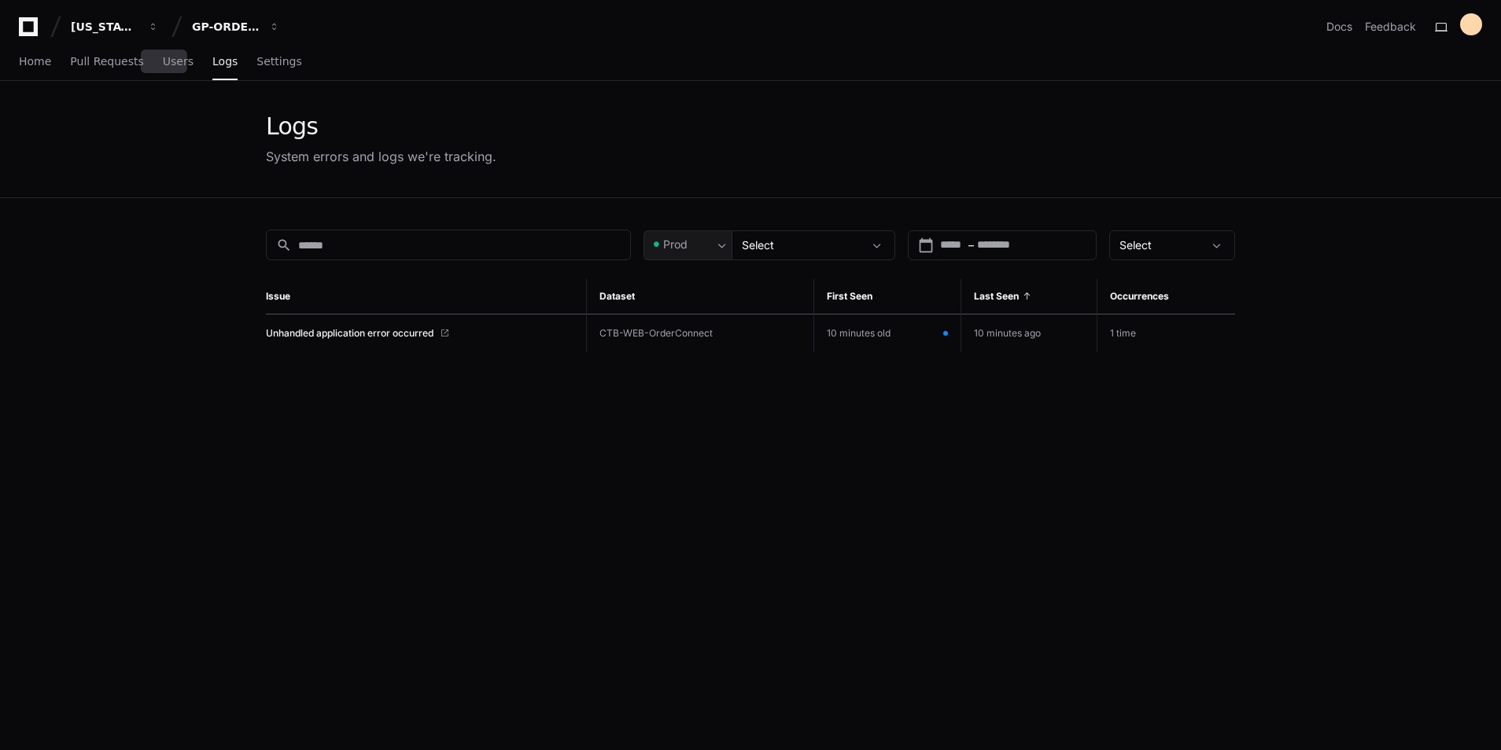
click at [163, 62] on span "Users" at bounding box center [178, 61] width 31 height 9
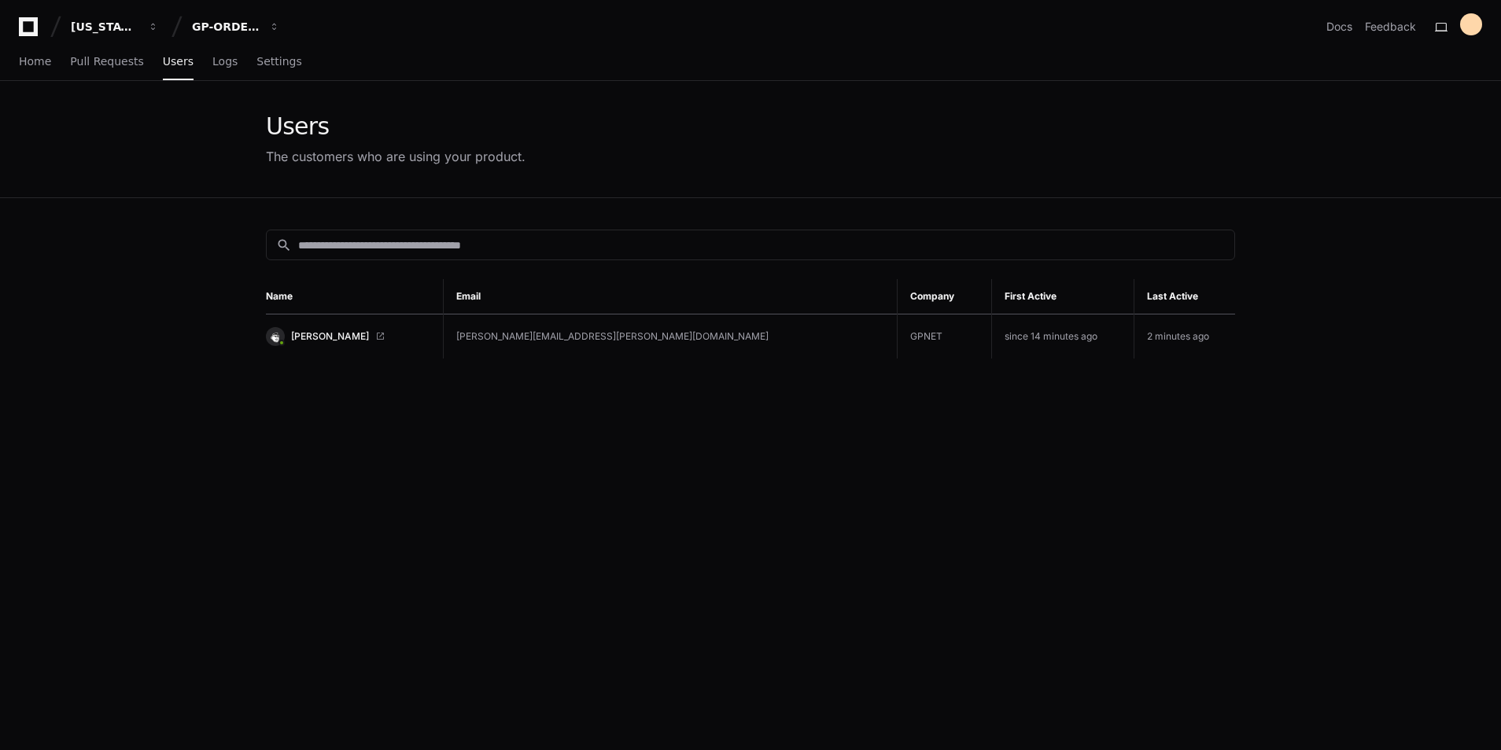
click at [457, 599] on div "search Name Email Company First Active Last Active Adrian Alejandro Landero adr…" at bounding box center [750, 573] width 1007 height 750
click at [118, 485] on app-customers-list "Users The customers who are using your product. search Name Email Company First…" at bounding box center [750, 515] width 1501 height 868
click at [343, 328] on link "[PERSON_NAME]" at bounding box center [345, 336] width 159 height 19
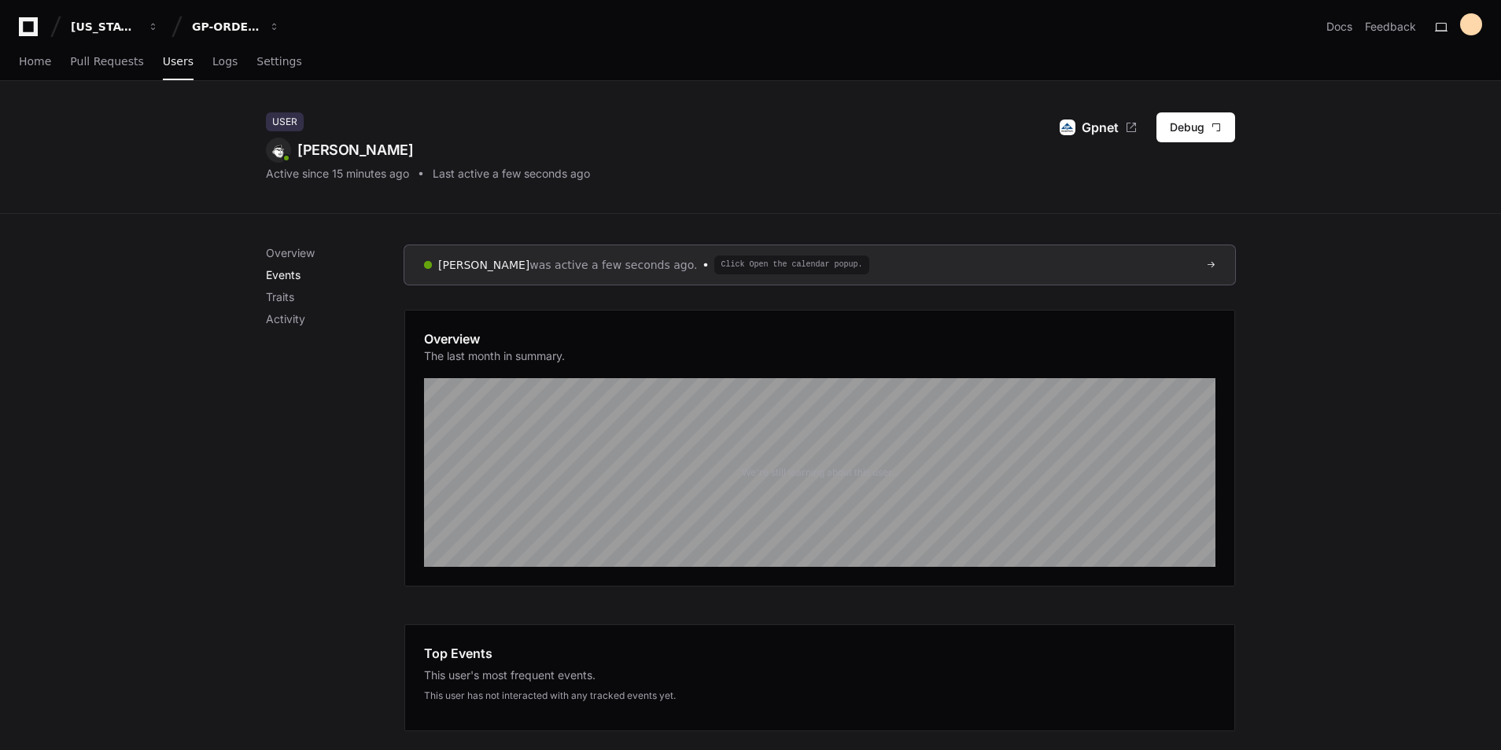
click at [282, 278] on p "Events" at bounding box center [335, 275] width 138 height 16
click at [809, 264] on span "Click Open the calendar popup." at bounding box center [791, 265] width 154 height 19
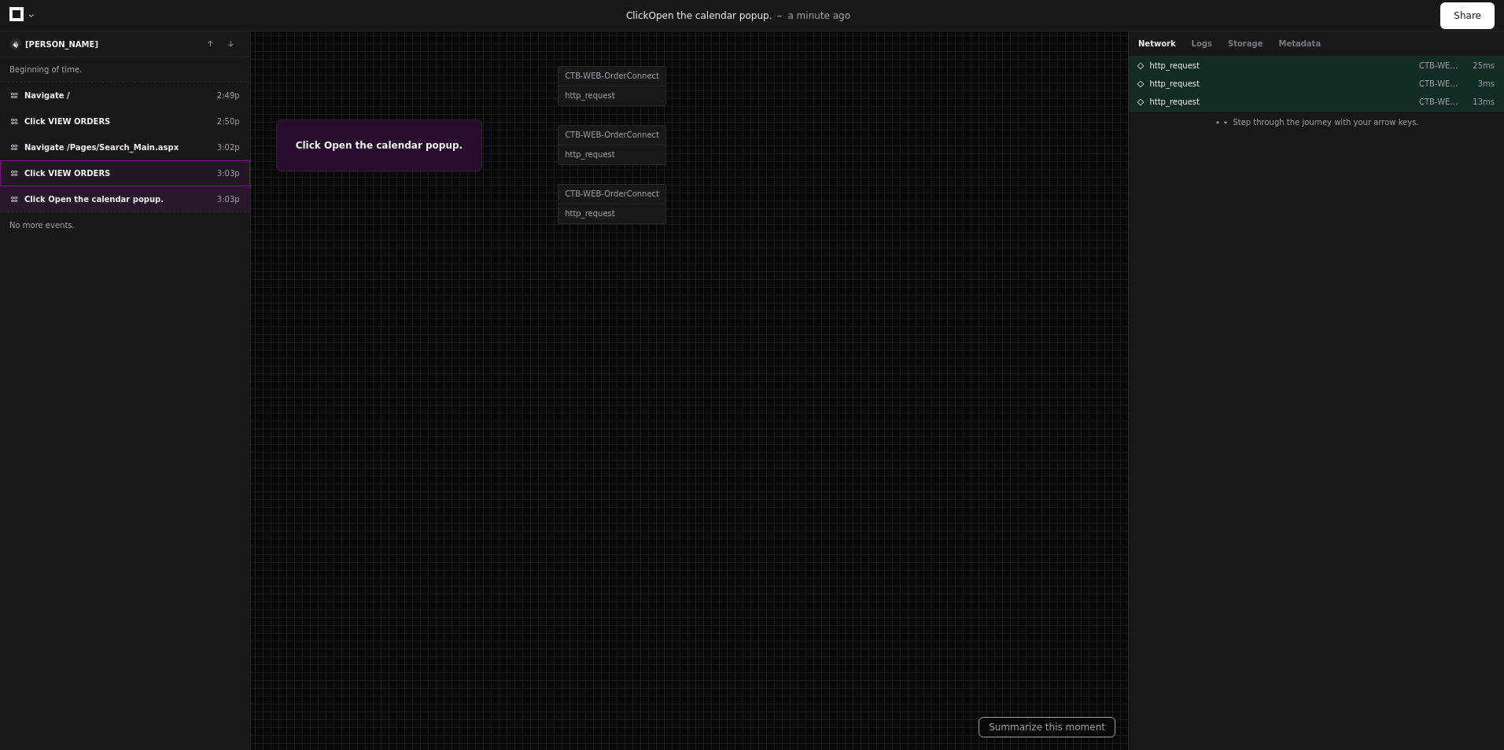
click at [75, 176] on span "Click VIEW ORDERS" at bounding box center [67, 174] width 86 height 12
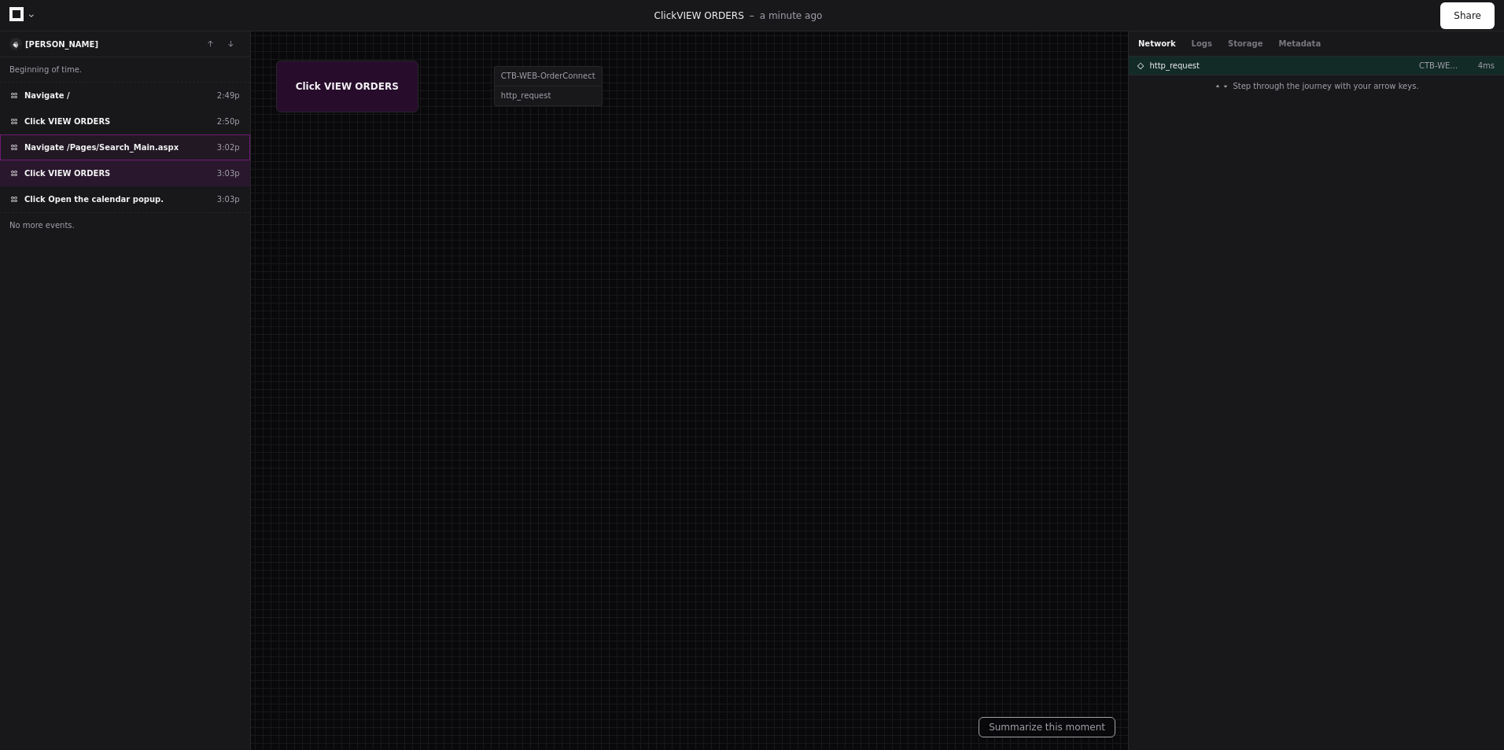
click at [83, 153] on div "Navigate /Pages/Search_Main.aspx 3:02p" at bounding box center [125, 148] width 250 height 26
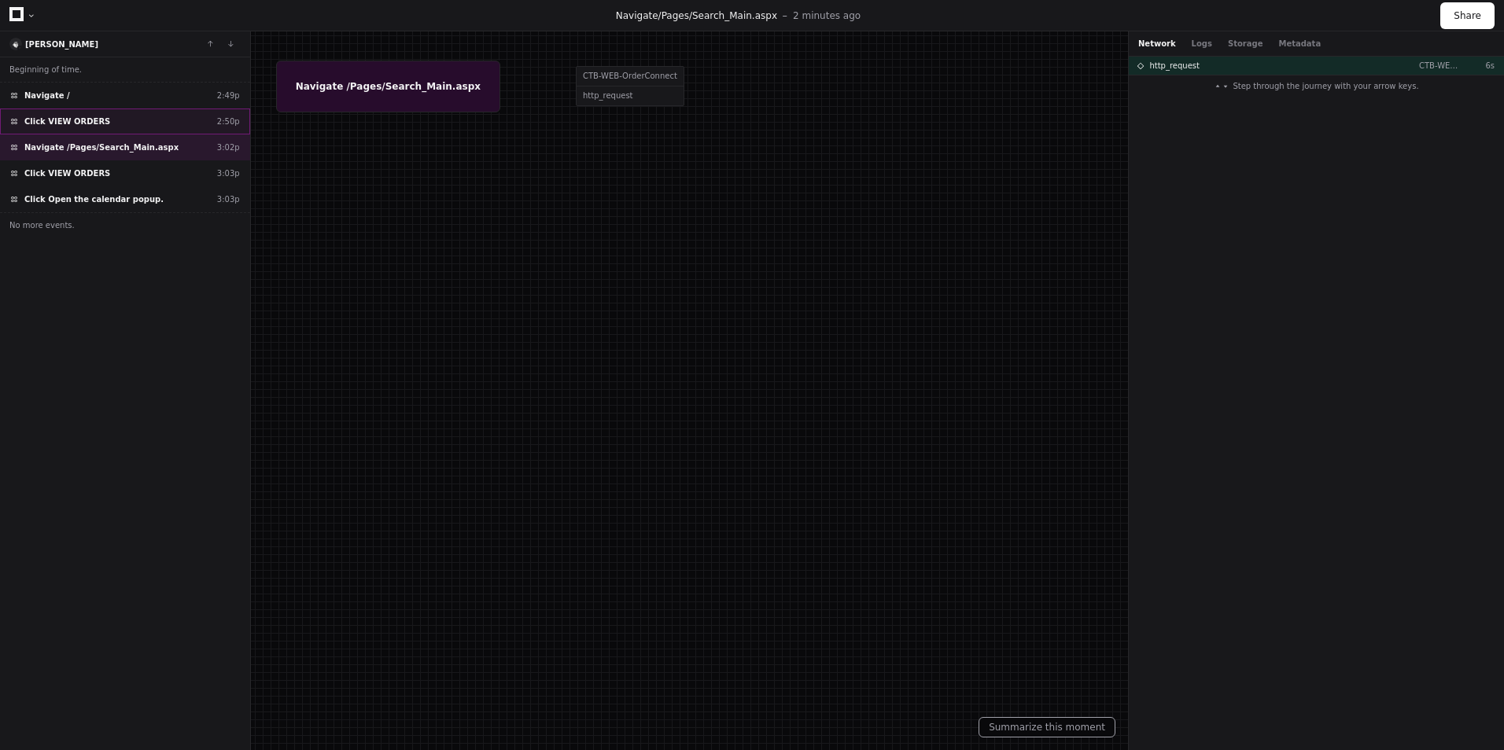
click at [78, 127] on span "Click VIEW ORDERS" at bounding box center [67, 122] width 86 height 12
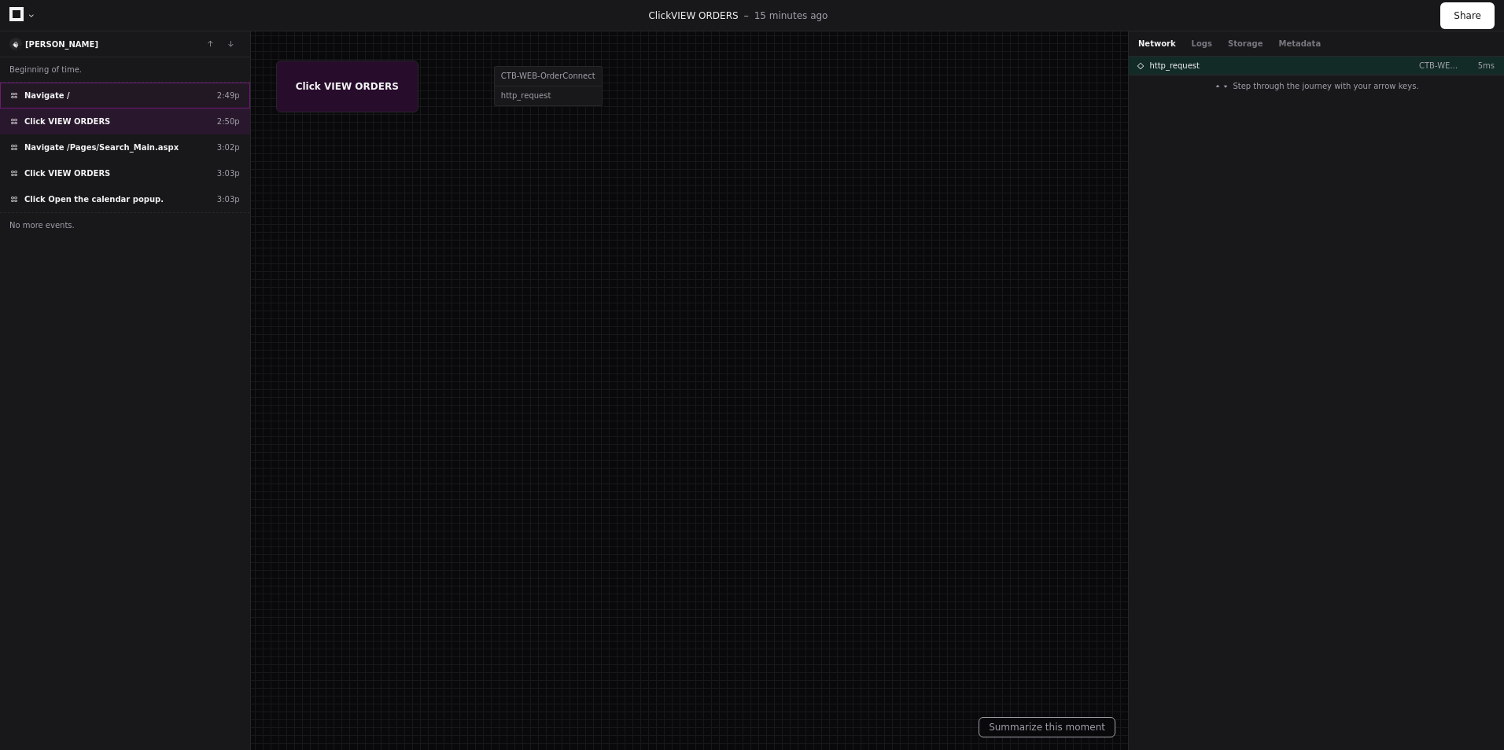
click at [60, 94] on span "Navigate /" at bounding box center [47, 96] width 46 height 12
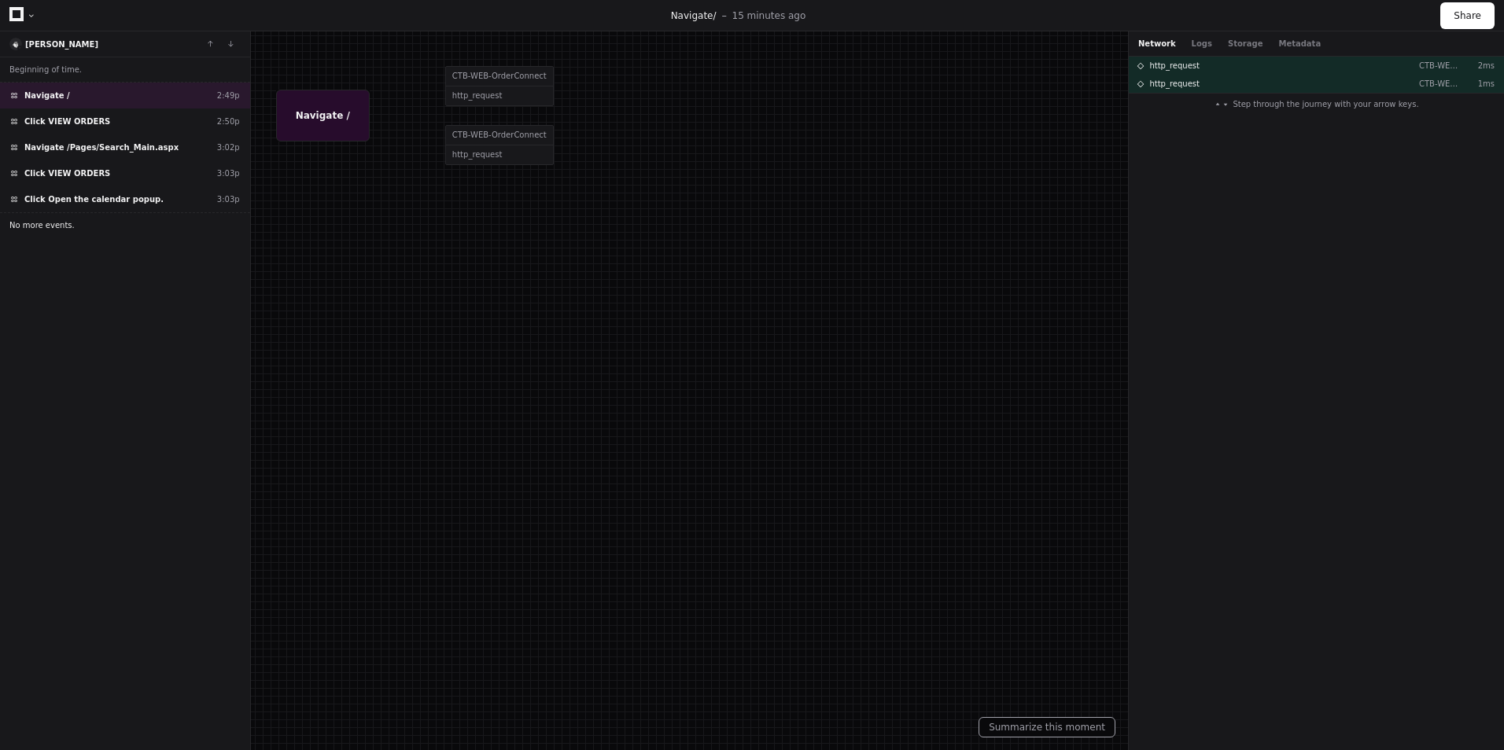
click at [44, 215] on button "No more events." at bounding box center [125, 224] width 250 height 25
click at [61, 200] on span "Click Open the calendar popup." at bounding box center [93, 200] width 139 height 12
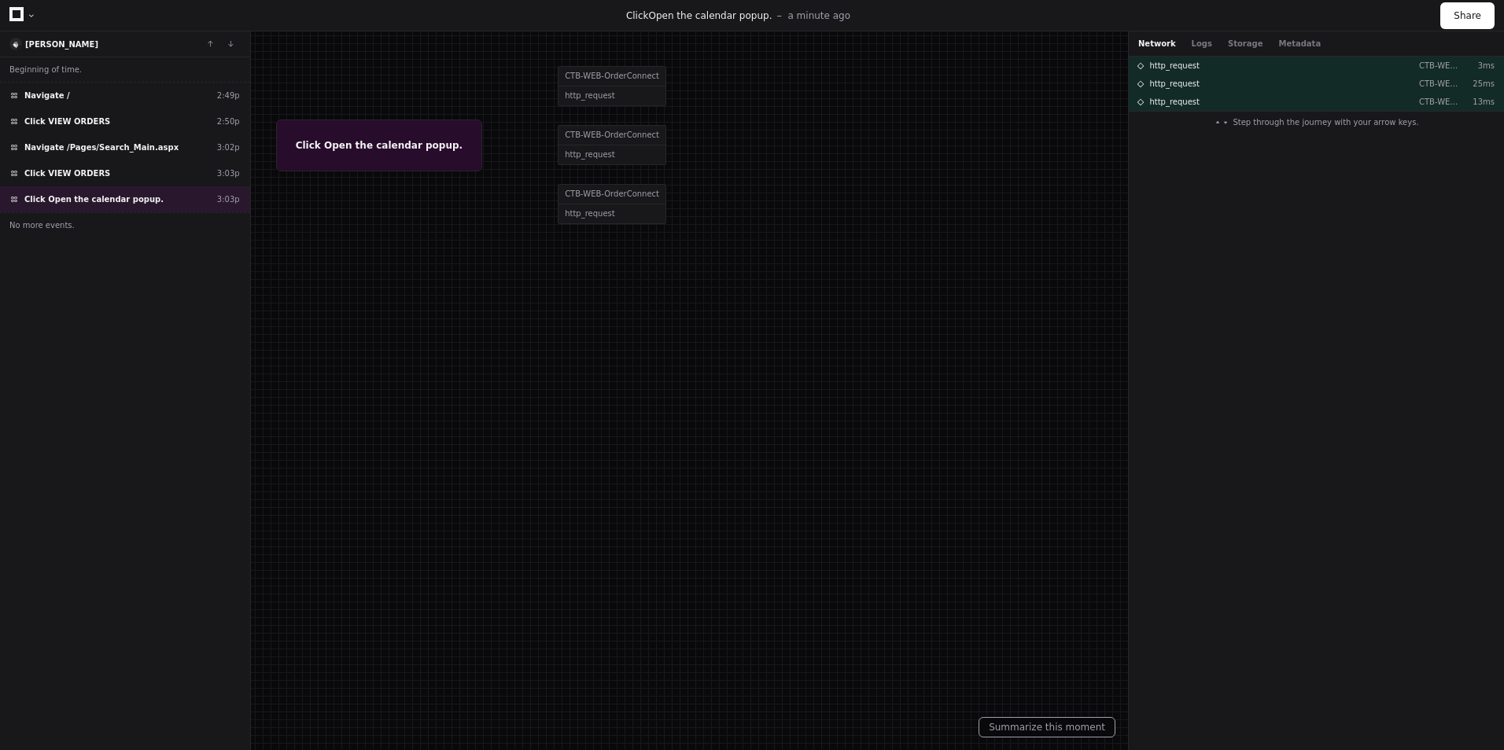
click at [331, 146] on div at bounding box center [752, 375] width 1504 height 750
click at [595, 94] on div at bounding box center [752, 375] width 1504 height 750
click at [1175, 68] on span "http_request" at bounding box center [1174, 66] width 50 height 12
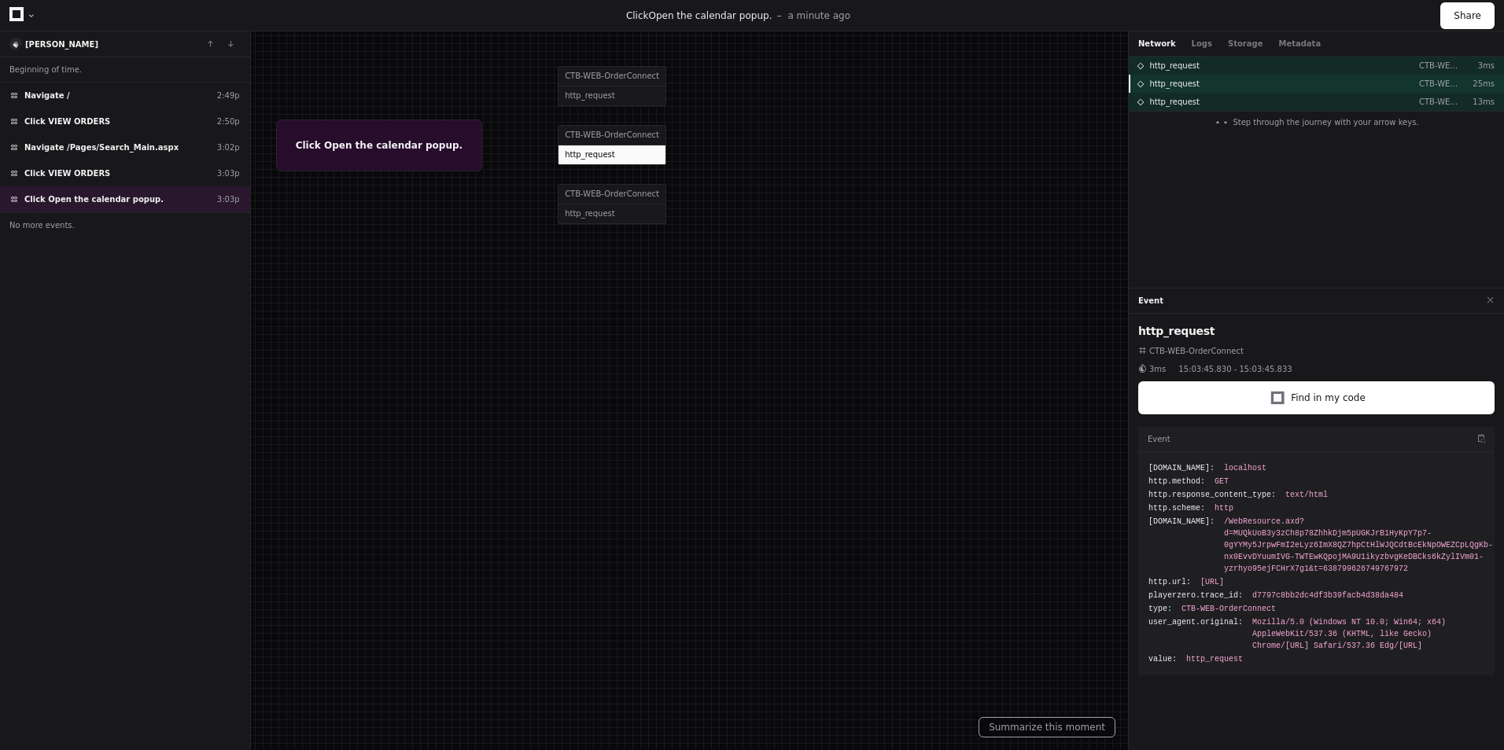
click at [1174, 85] on span "http_request" at bounding box center [1174, 84] width 50 height 12
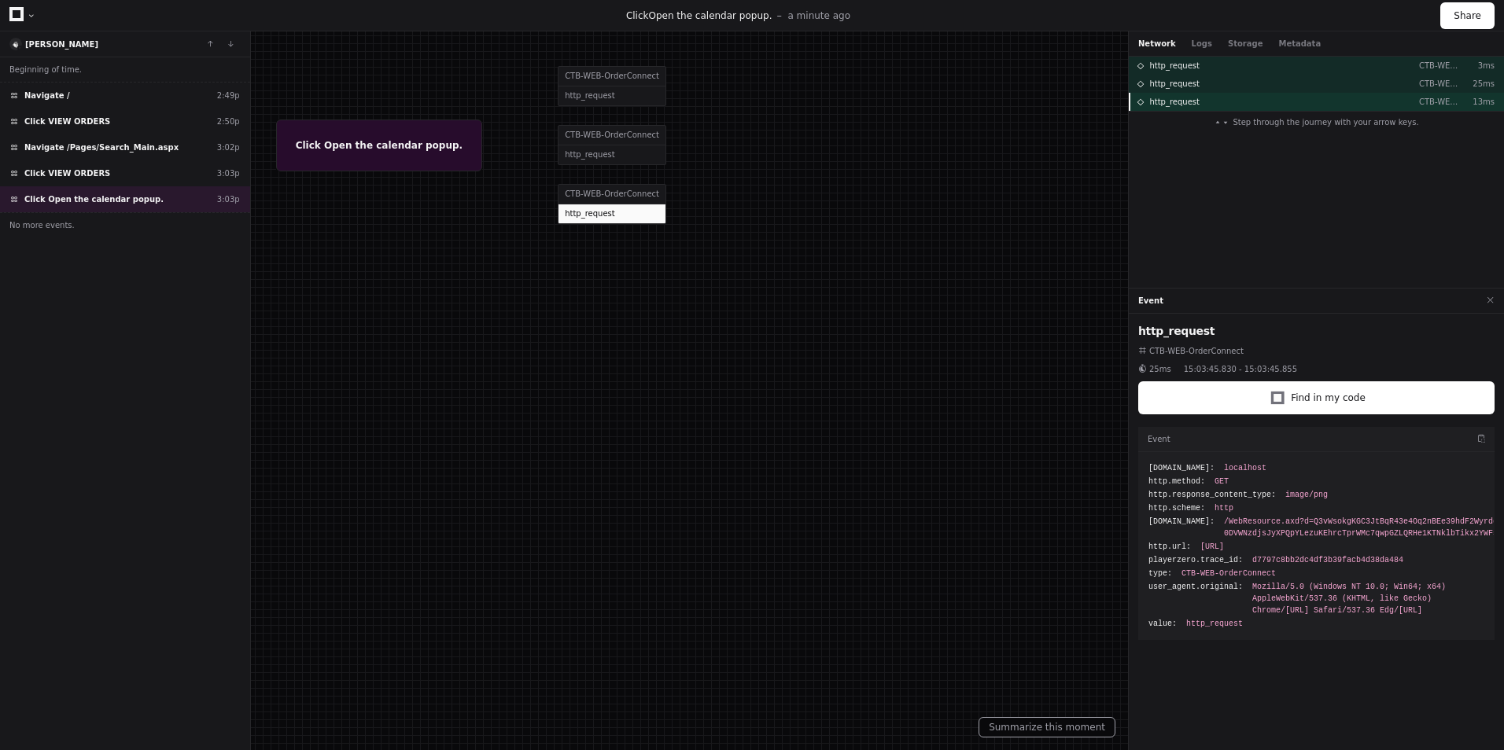
click at [1170, 110] on div "http_request CTB-WEB-OrderConnect 13ms" at bounding box center [1316, 102] width 375 height 18
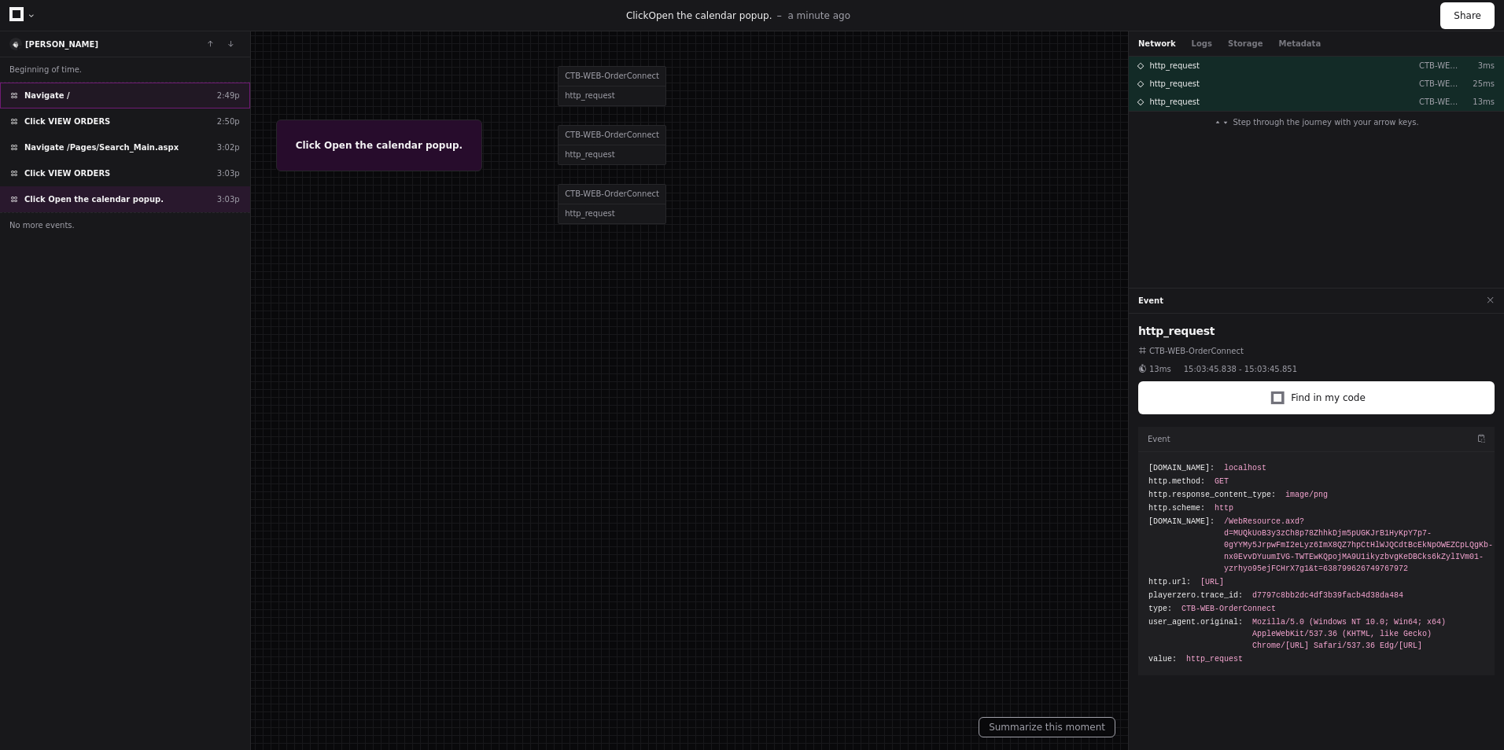
click at [68, 101] on div "Navigate / 2:49p" at bounding box center [125, 96] width 250 height 26
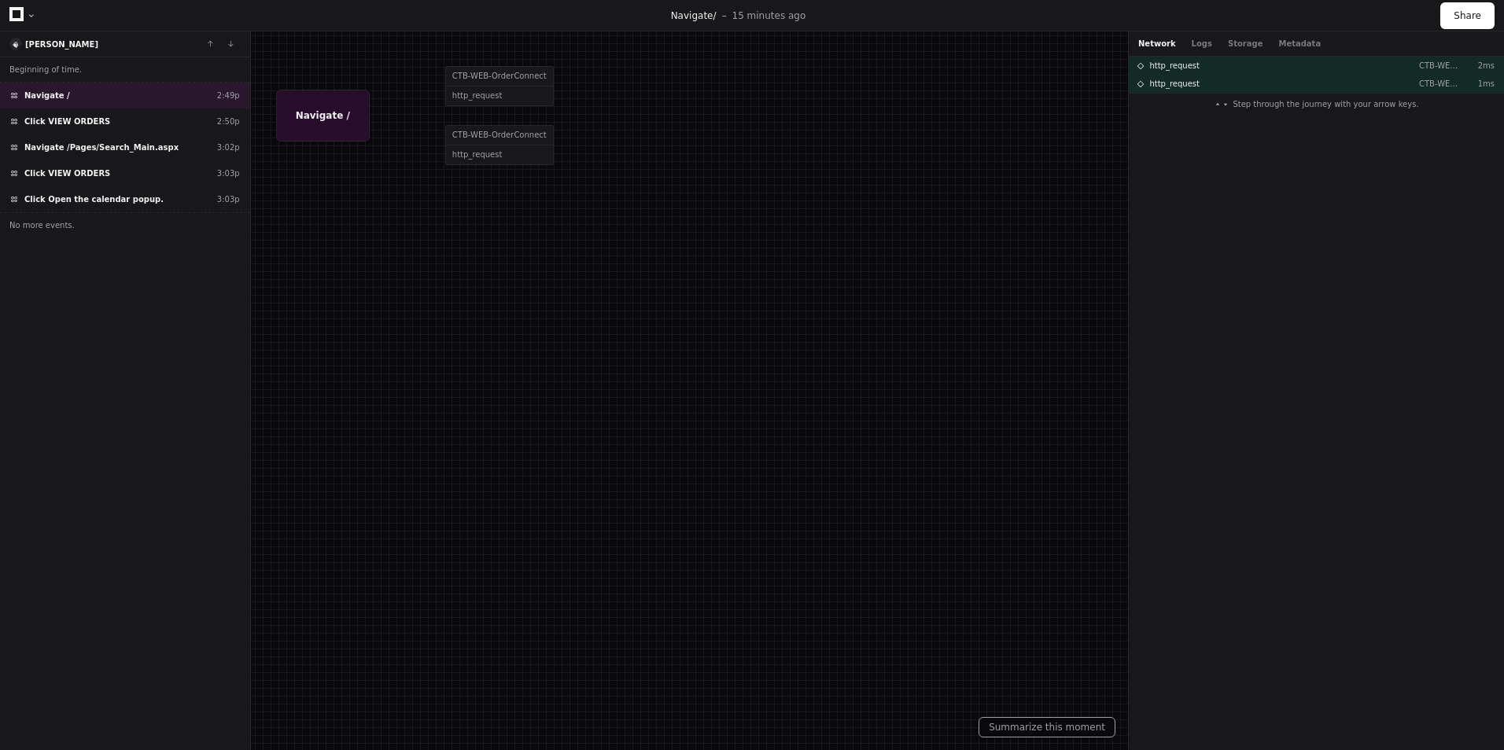
click at [470, 96] on div at bounding box center [752, 375] width 1504 height 750
click at [462, 70] on div at bounding box center [752, 375] width 1504 height 750
click at [53, 47] on span "[PERSON_NAME]" at bounding box center [61, 44] width 73 height 9
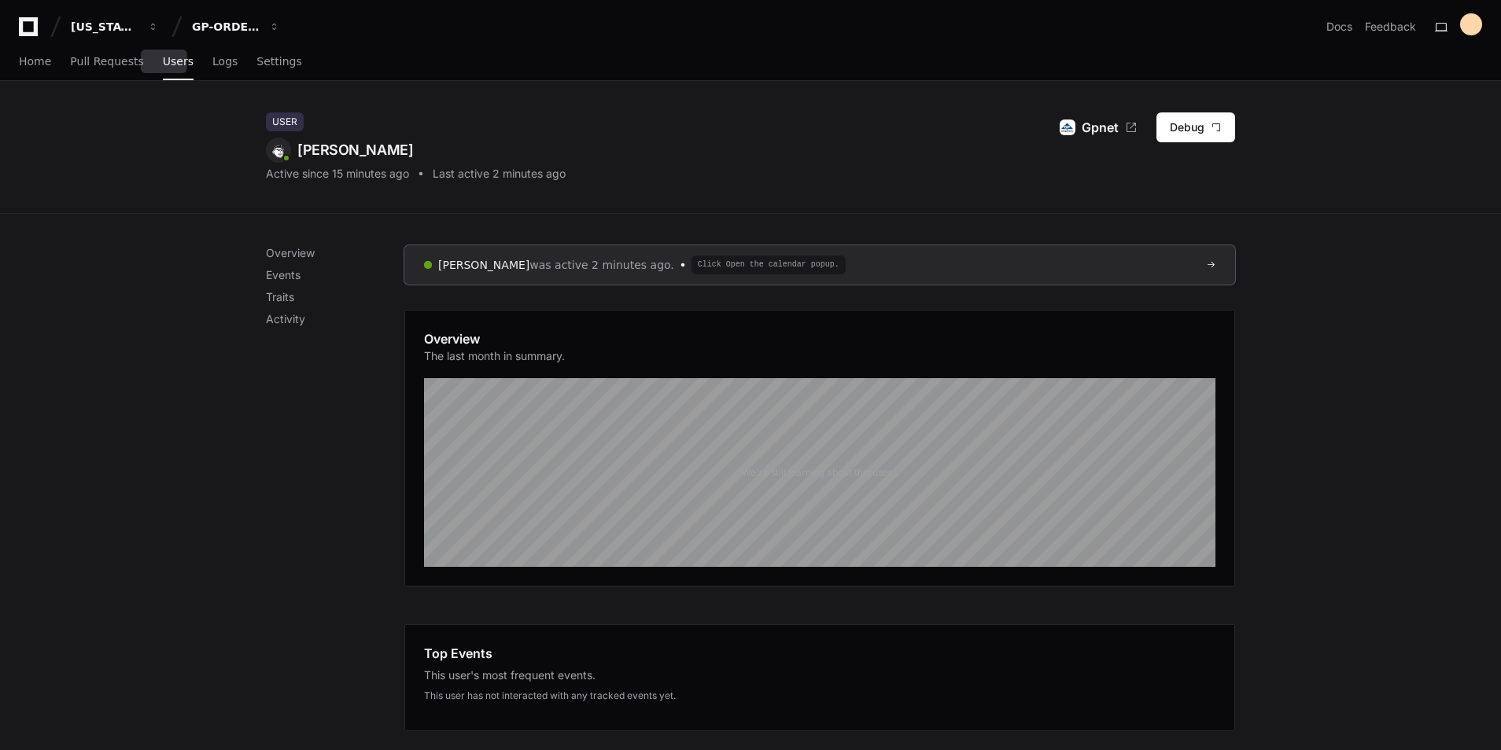
click at [163, 64] on span "Users" at bounding box center [178, 61] width 31 height 9
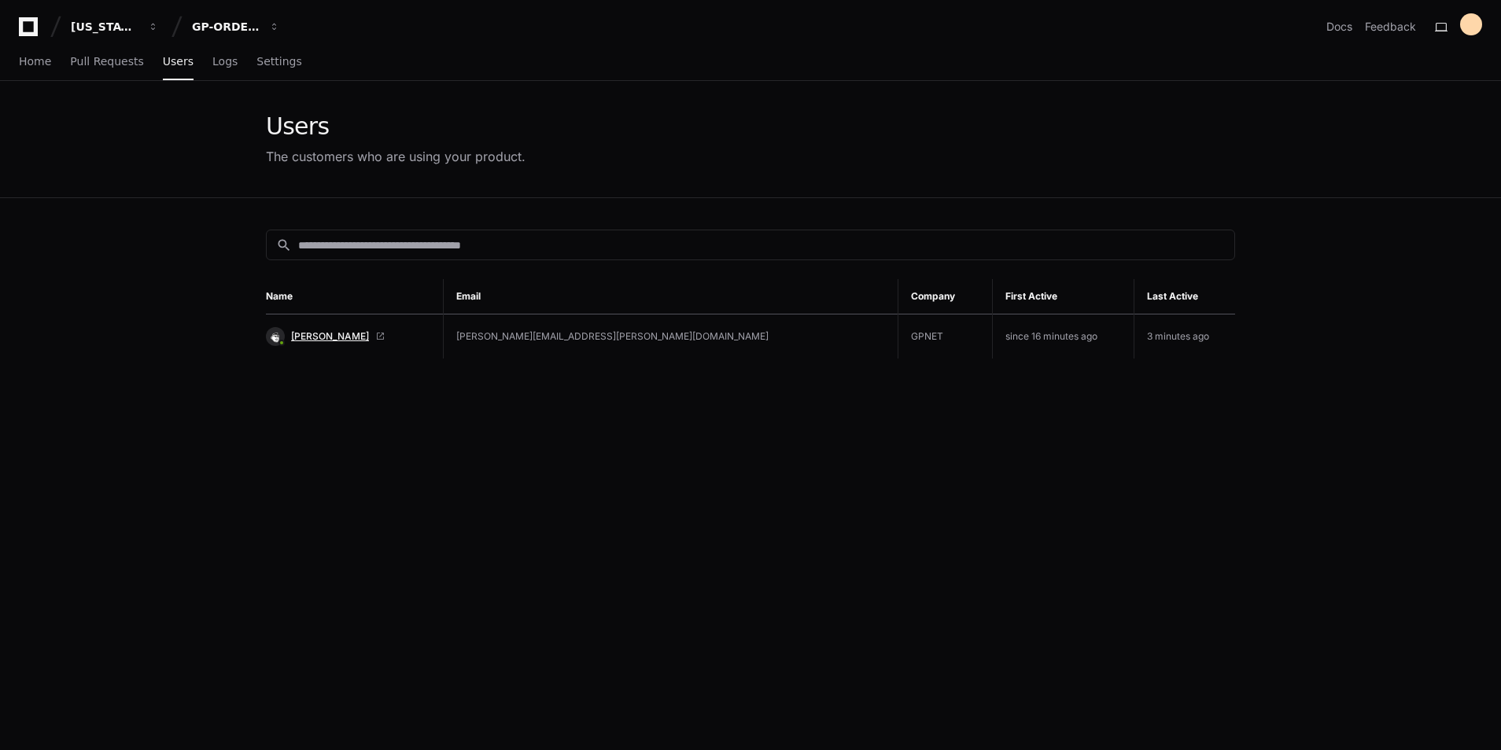
click at [330, 330] on span "[PERSON_NAME]" at bounding box center [330, 336] width 78 height 13
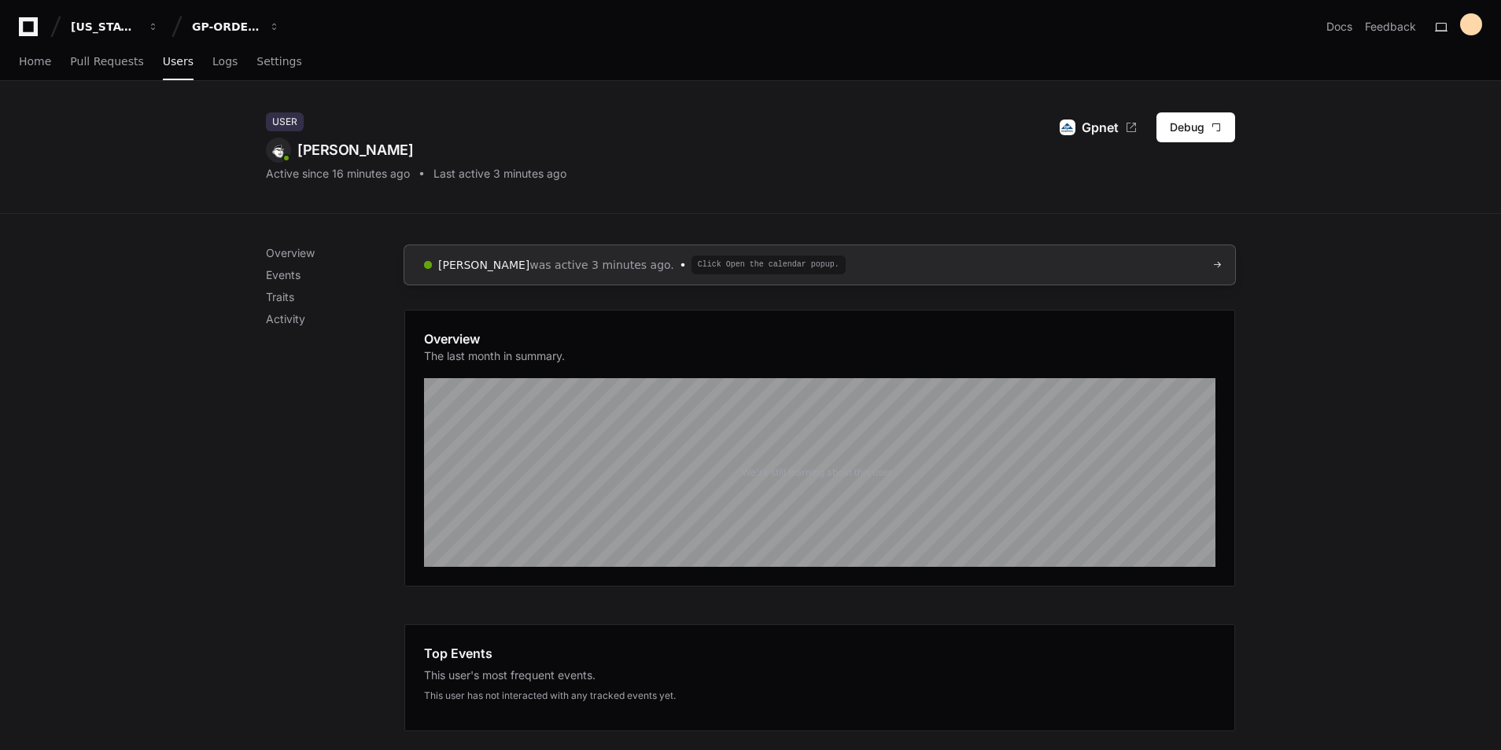
click at [1215, 264] on span at bounding box center [1216, 264] width 9 height 9
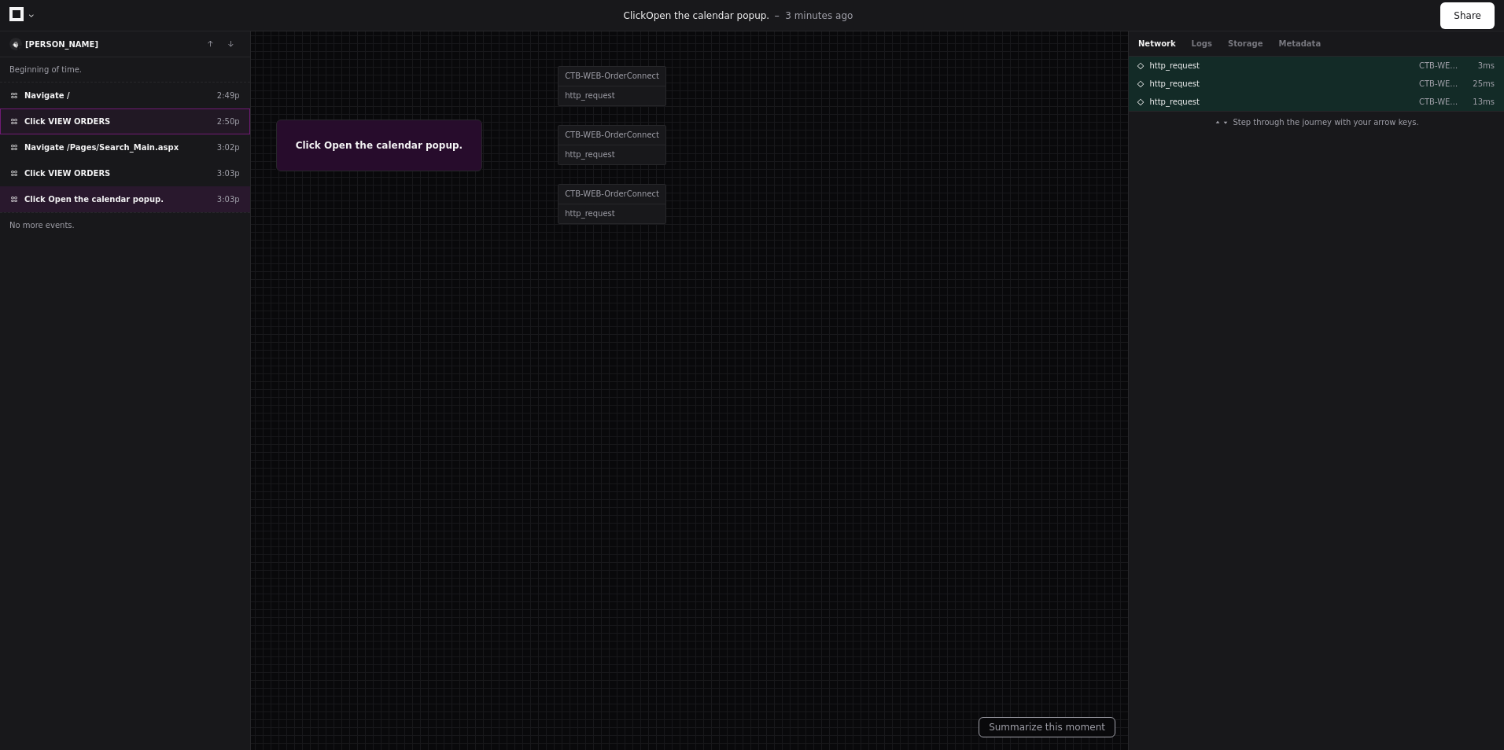
click at [60, 120] on span "Click VIEW ORDERS" at bounding box center [67, 122] width 86 height 12
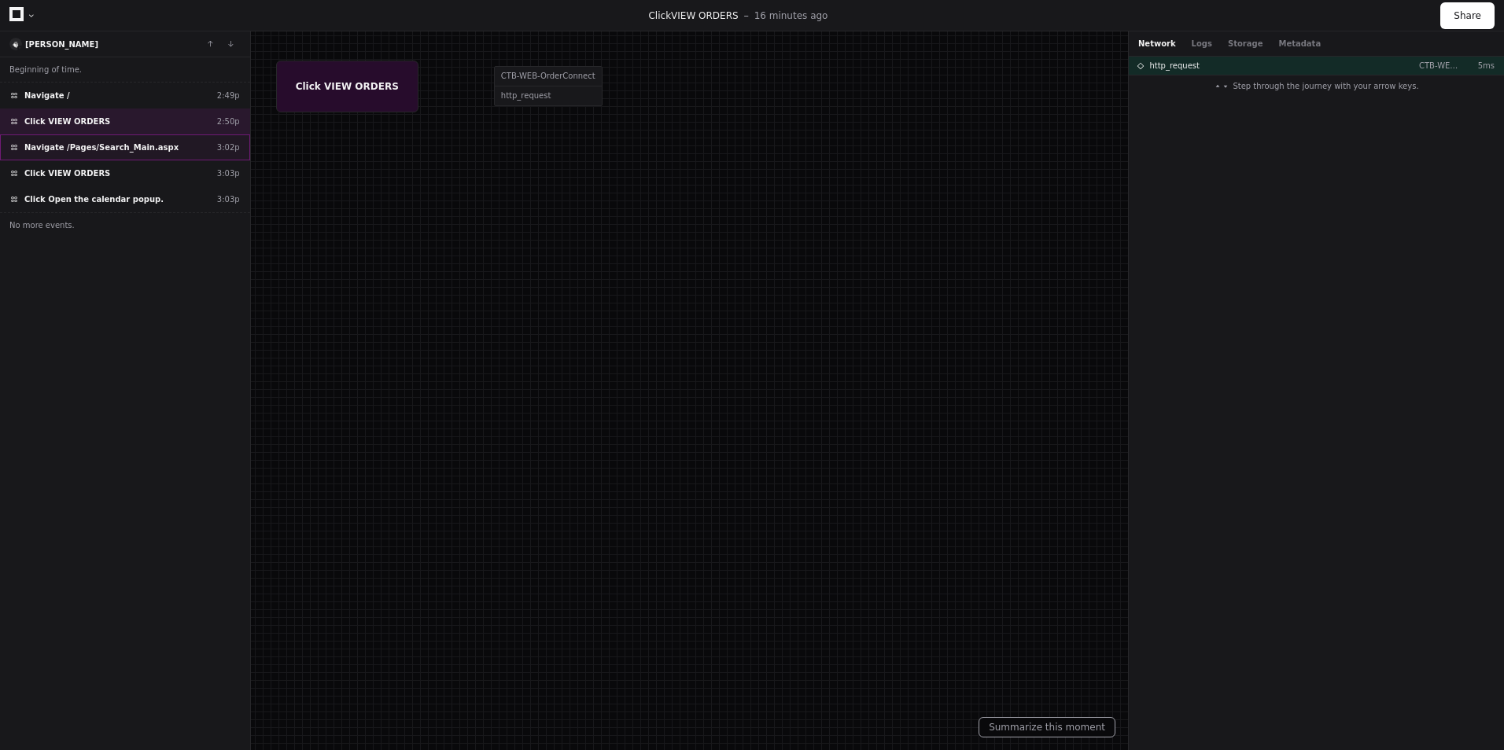
click at [50, 143] on span "Navigate /Pages/Search_Main.aspx" at bounding box center [101, 148] width 154 height 12
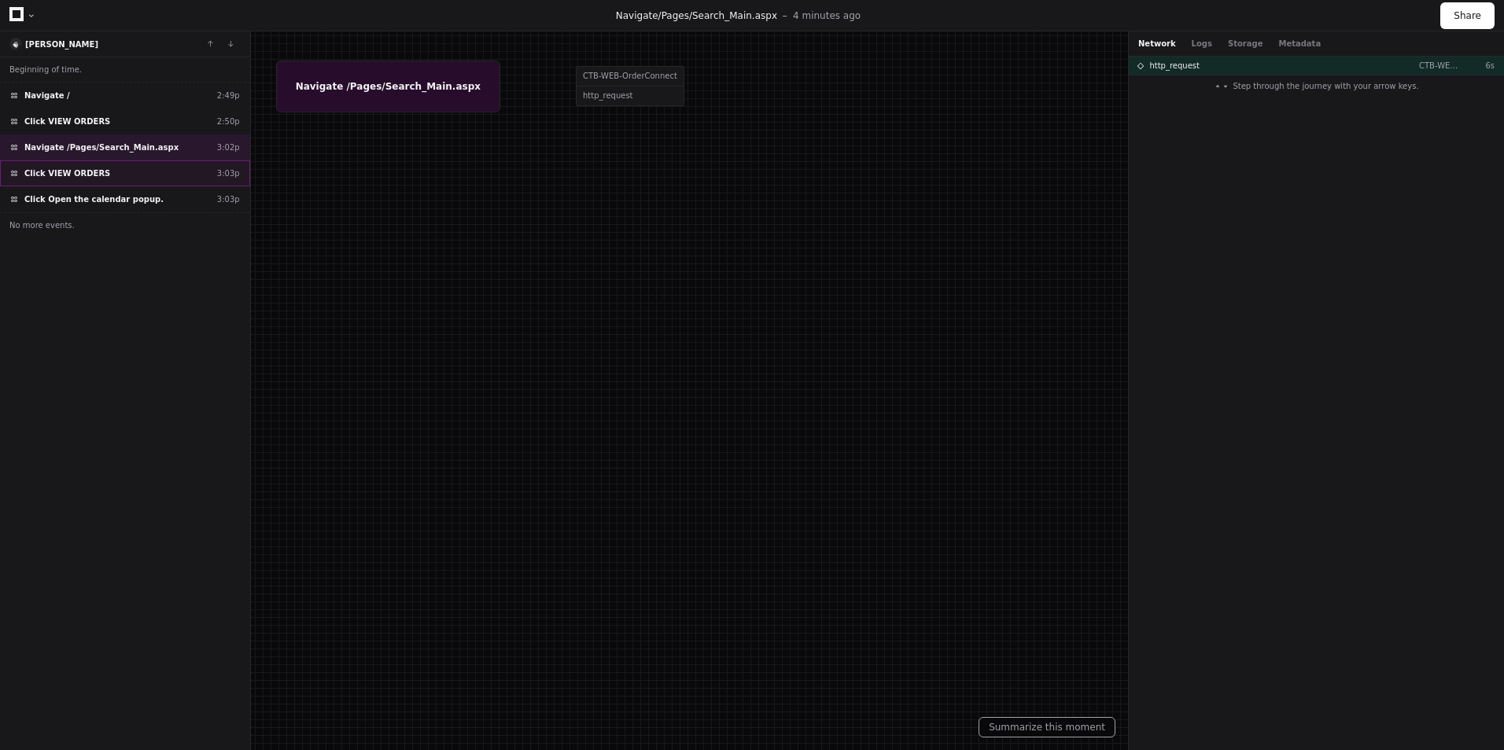
click at [53, 167] on div "Click VIEW ORDERS 3:03p" at bounding box center [125, 173] width 250 height 26
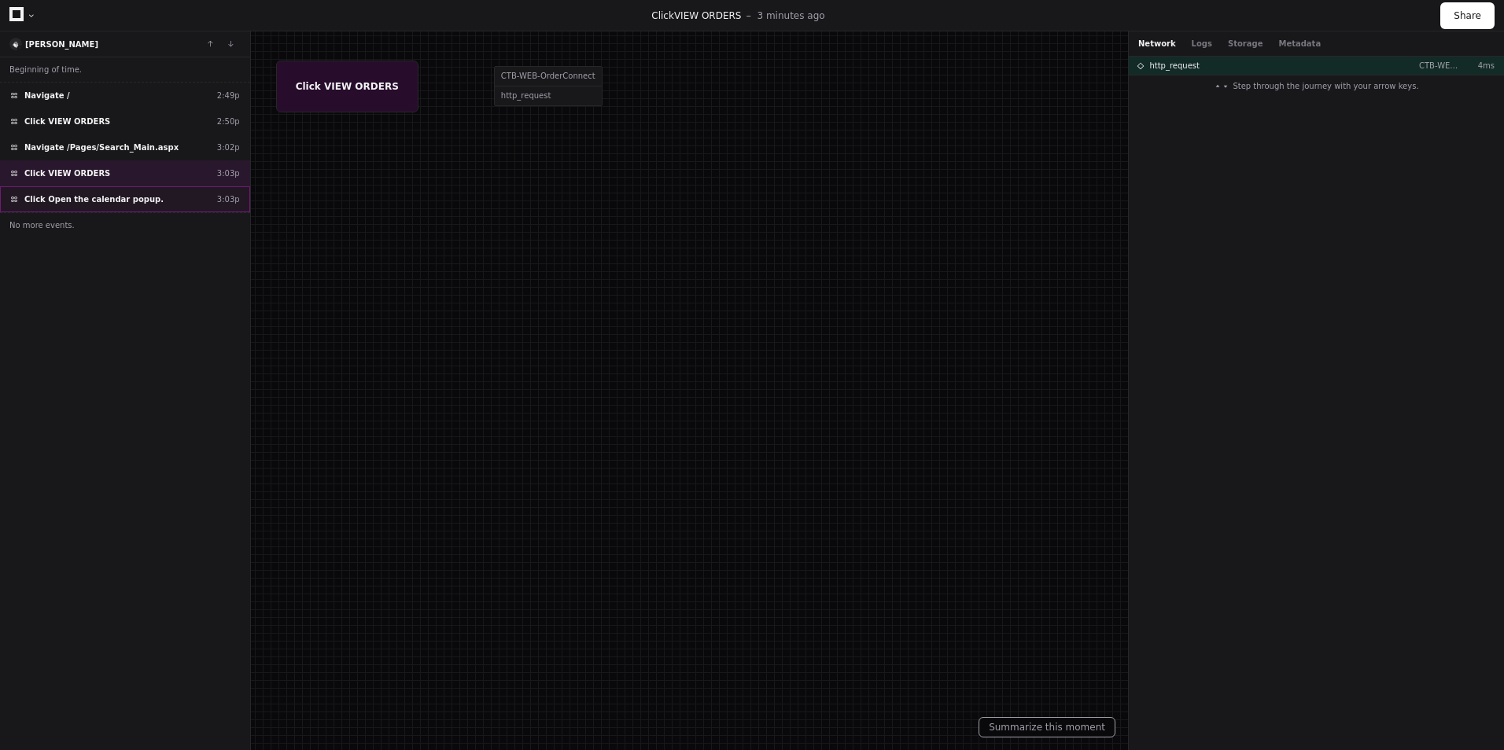
click at [55, 195] on span "Click Open the calendar popup." at bounding box center [93, 200] width 139 height 12
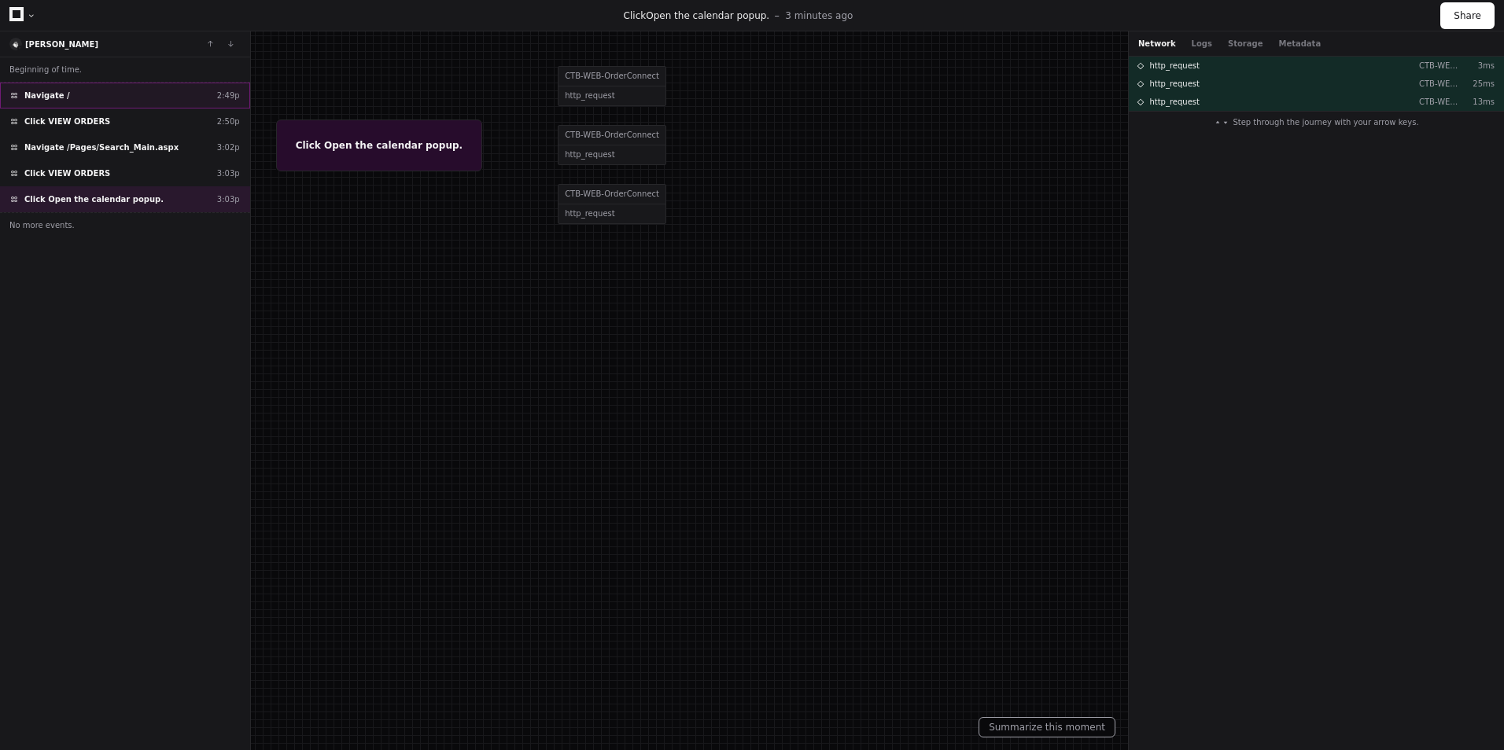
click at [57, 94] on span "Navigate /" at bounding box center [47, 96] width 46 height 12
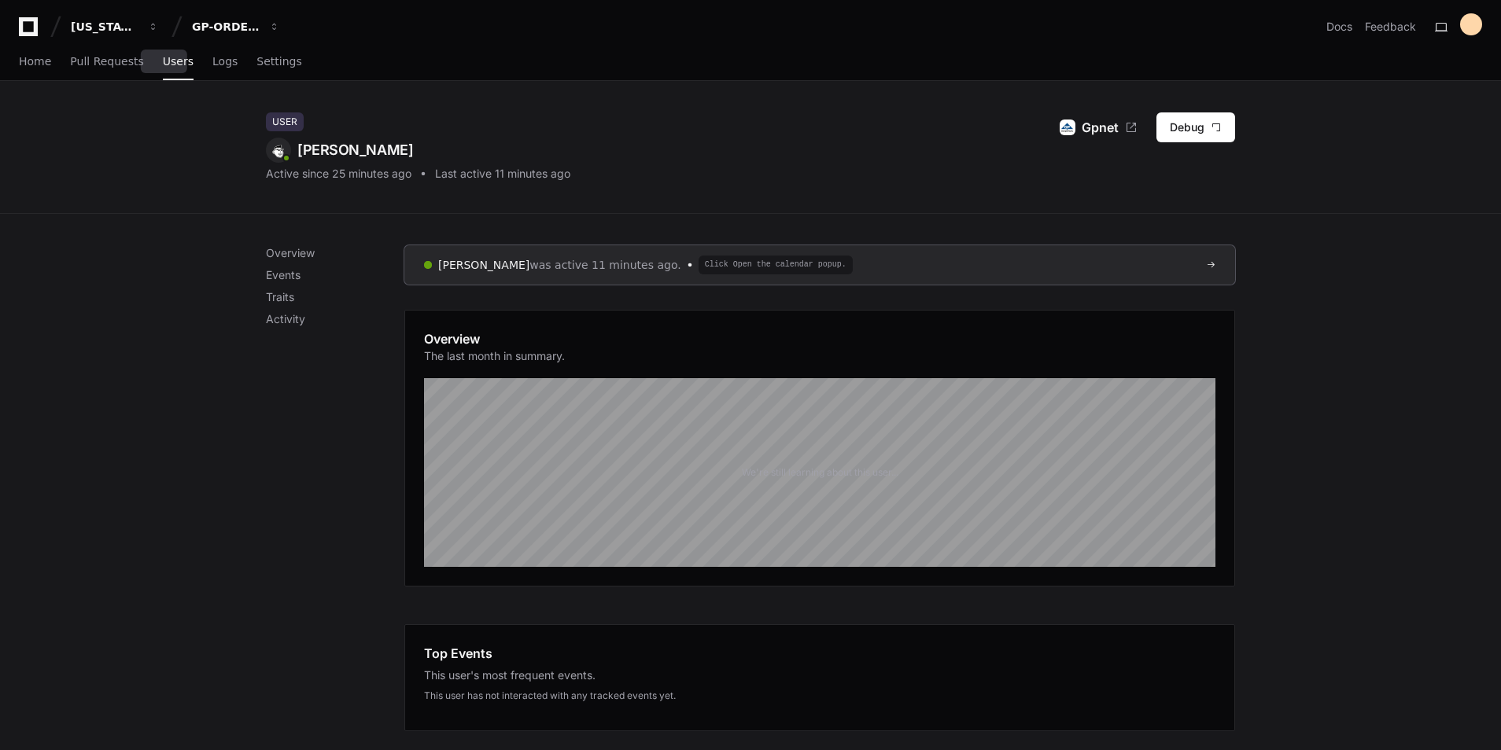
click at [163, 58] on span "Users" at bounding box center [178, 61] width 31 height 9
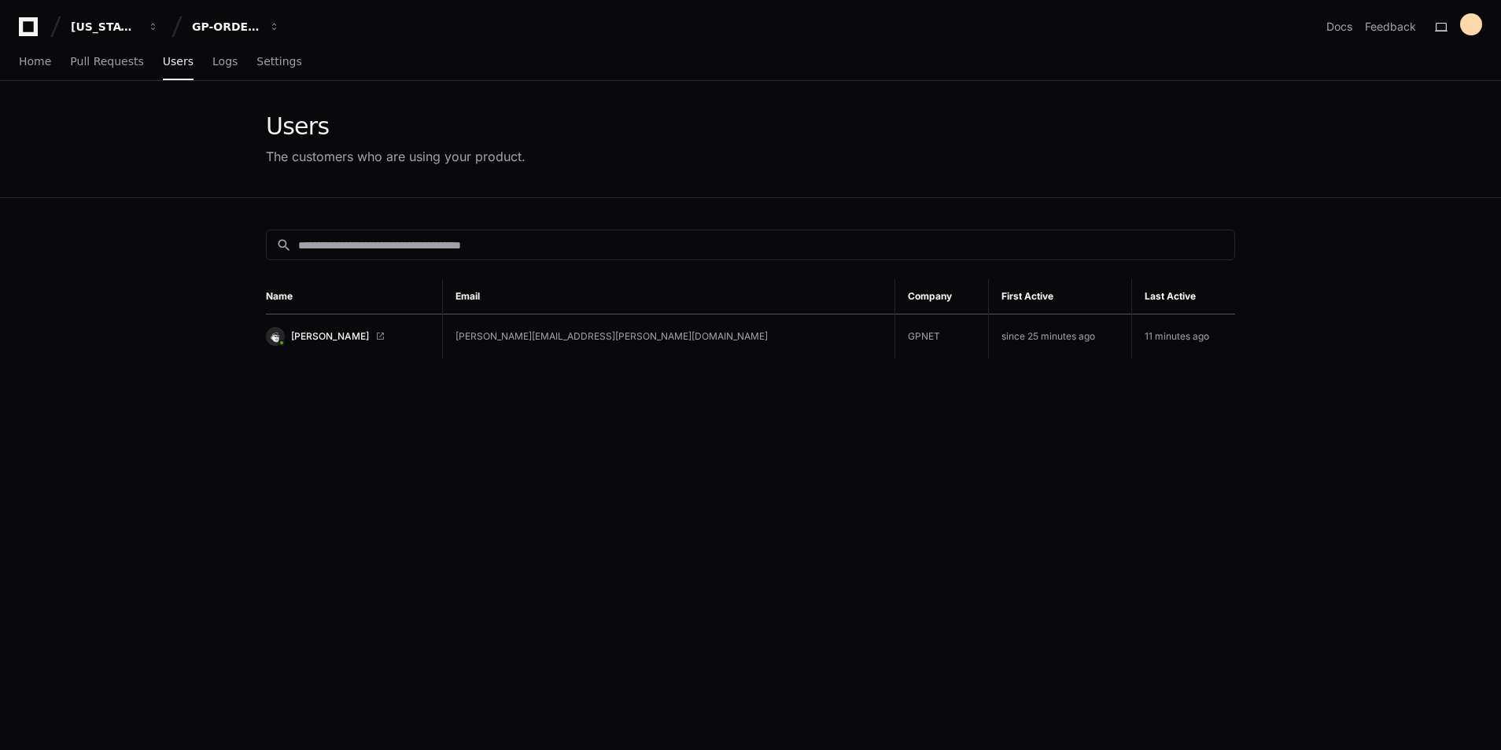
click at [368, 347] on td "[PERSON_NAME]" at bounding box center [354, 337] width 176 height 45
click at [368, 342] on link "[PERSON_NAME]" at bounding box center [348, 336] width 164 height 19
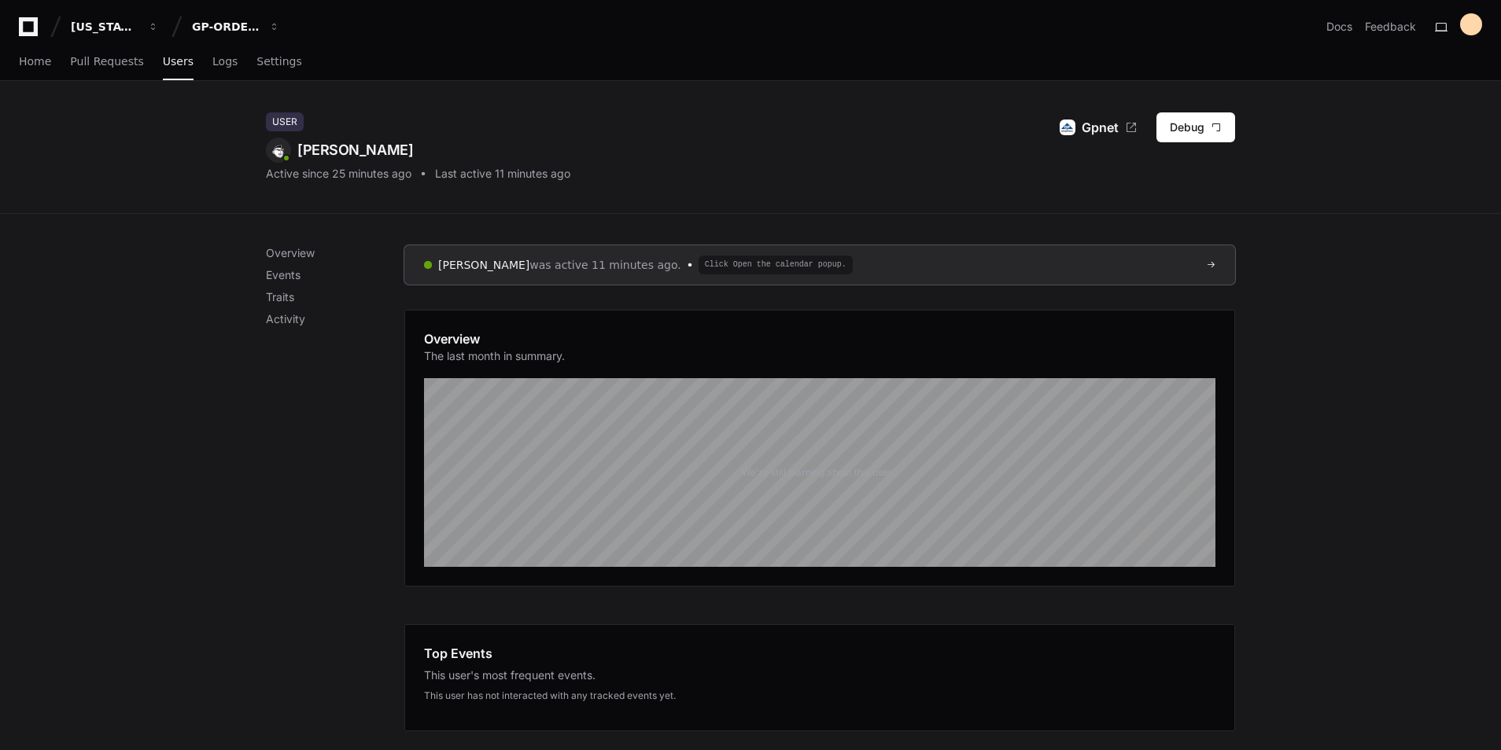
click at [272, 532] on div "Overview Events Traits Activity" at bounding box center [335, 651] width 138 height 813
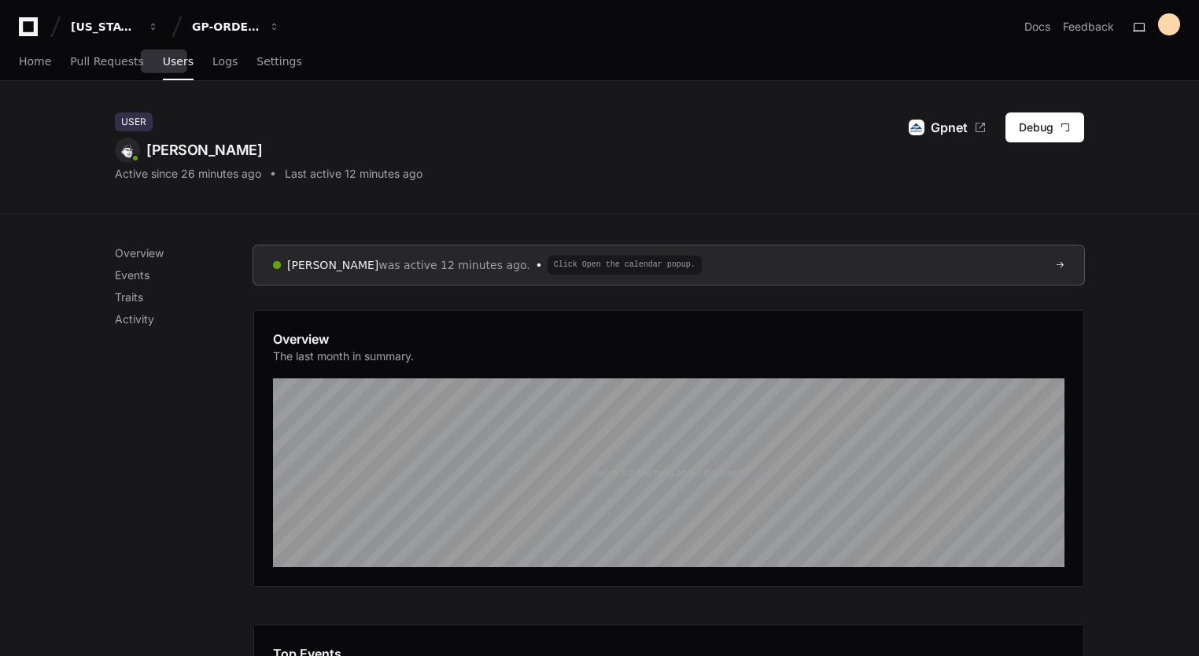
click at [163, 66] on span "Users" at bounding box center [178, 61] width 31 height 9
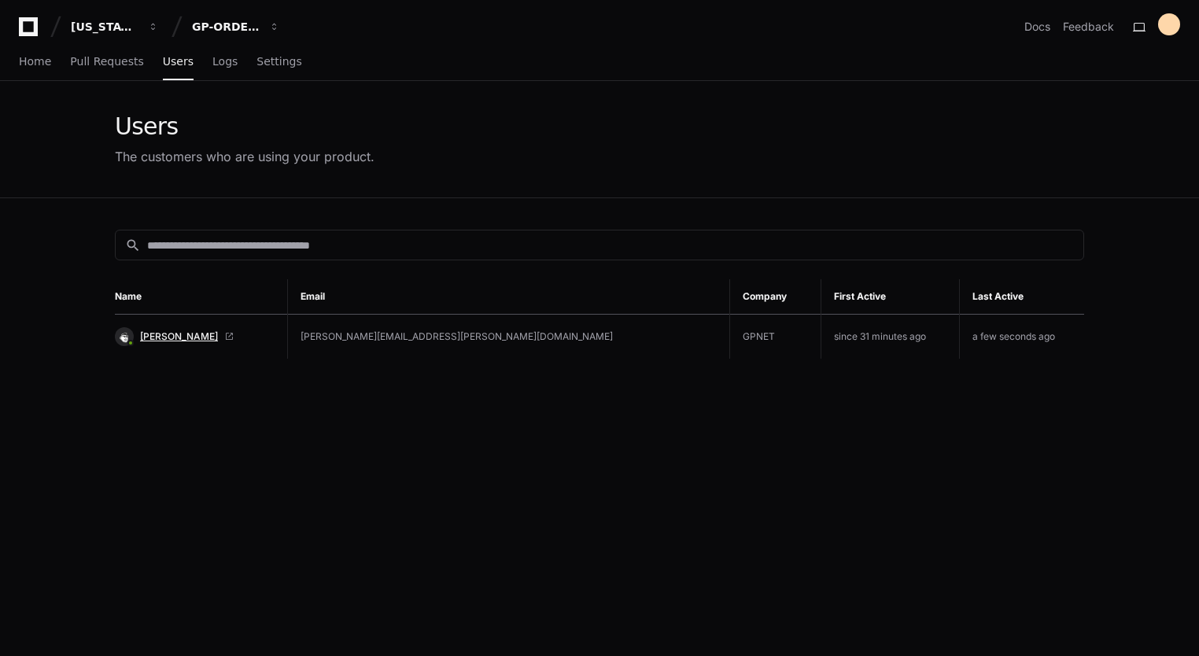
click at [205, 331] on span "[PERSON_NAME]" at bounding box center [179, 336] width 78 height 13
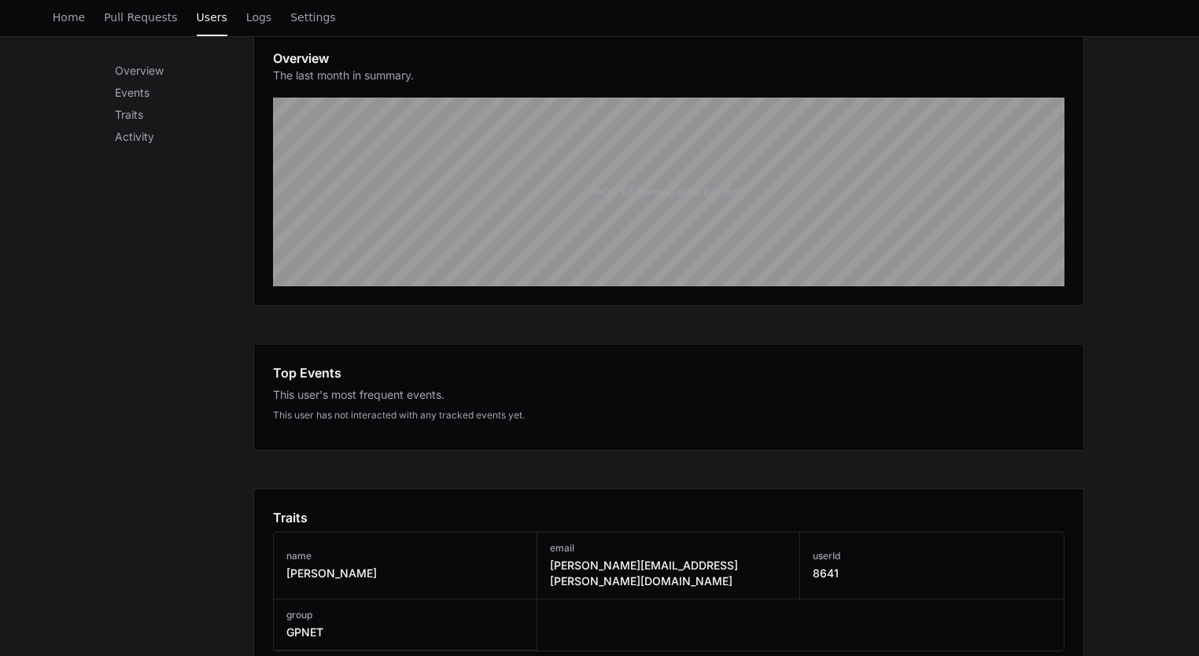
scroll to position [79, 0]
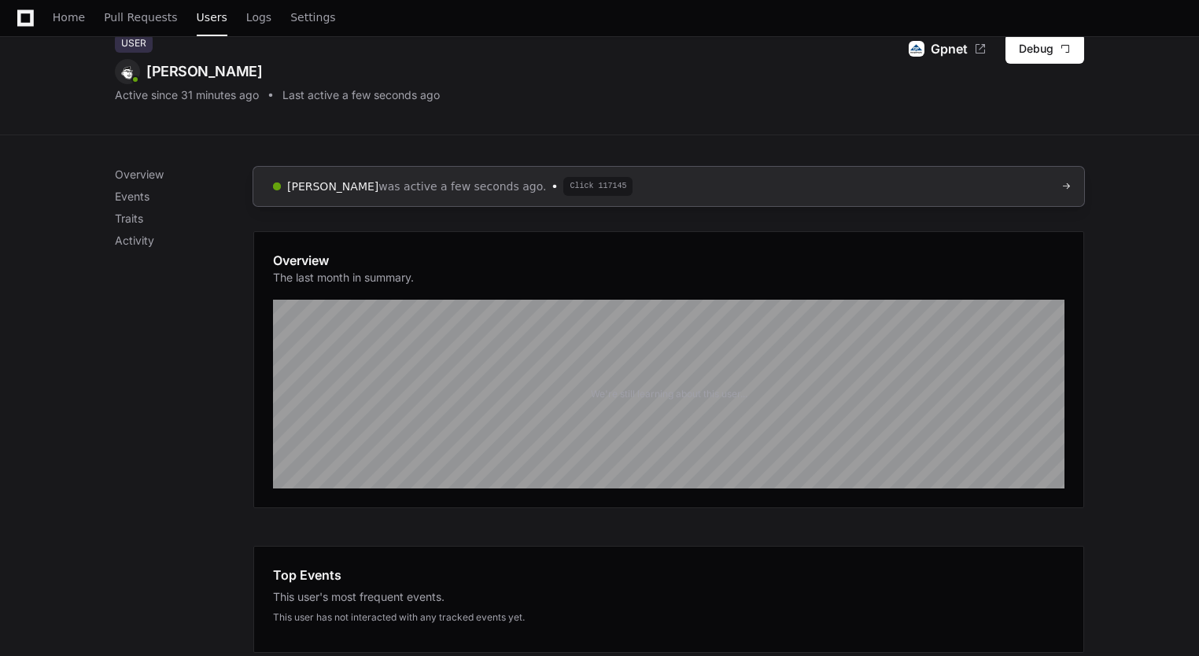
click at [620, 193] on span "Click 117145" at bounding box center [597, 186] width 69 height 19
